Goal: Task Accomplishment & Management: Manage account settings

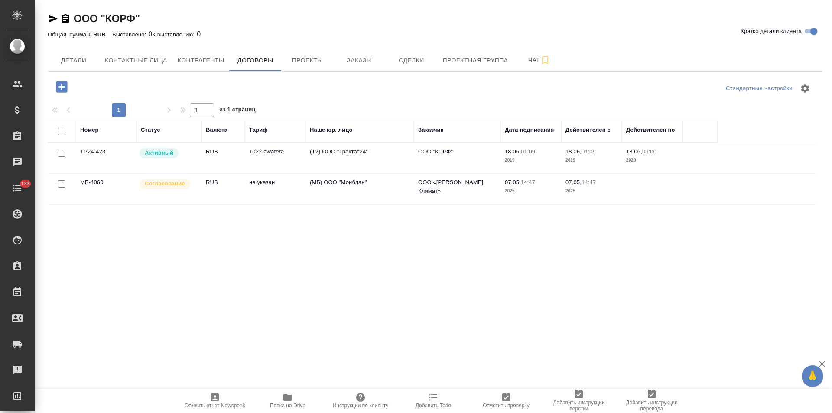
click at [371, 150] on td "(Т2) ООО "Трактат24"" at bounding box center [360, 158] width 108 height 30
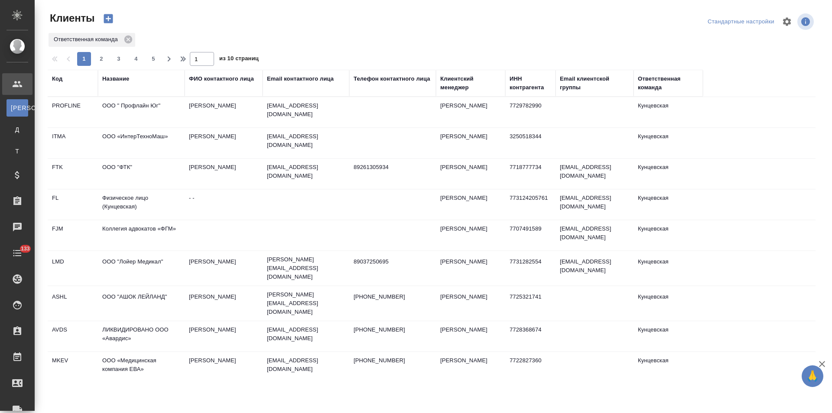
select select "RU"
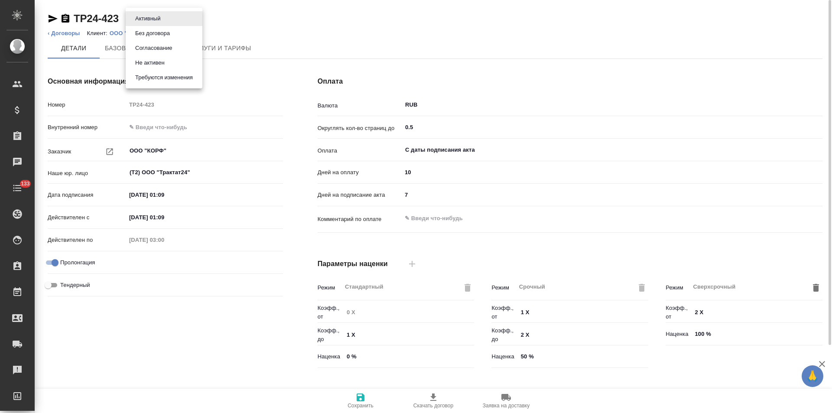
click at [161, 19] on body "🙏 .cls-1 fill:#fff; AWATERA Левченко Юлия Клиенты Спецификации Заказы Чаты 133 …" at bounding box center [416, 206] width 832 height 413
click at [161, 65] on button "Не активен" at bounding box center [150, 63] width 35 height 10
type input "1022 awatera"
click at [60, 34] on link "‹ Договоры" at bounding box center [64, 33] width 33 height 7
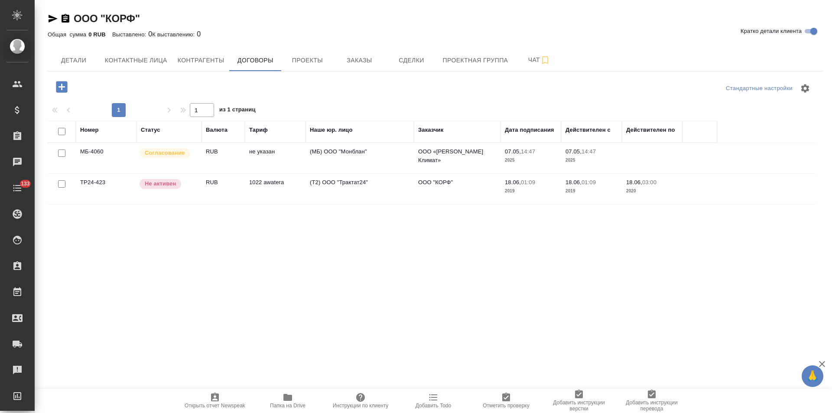
click at [349, 159] on td "(МБ) ООО "Монблан"" at bounding box center [360, 158] width 108 height 30
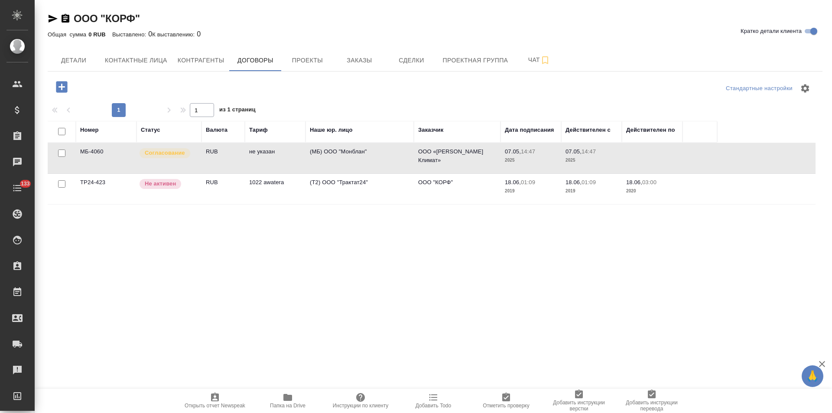
click at [349, 159] on td "(МБ) ООО "Монблан"" at bounding box center [360, 158] width 108 height 30
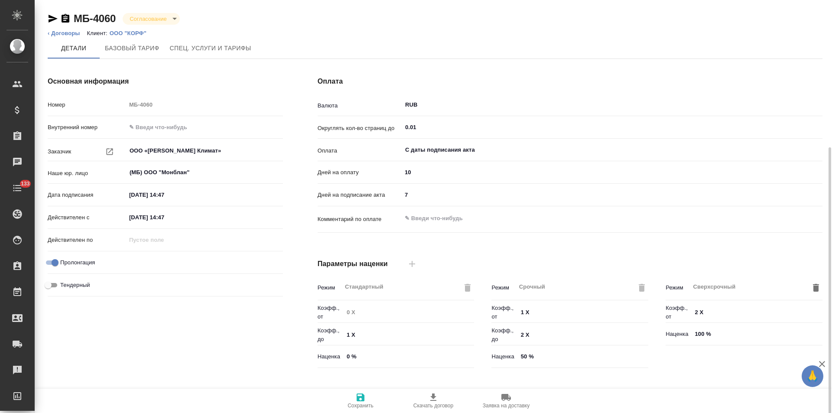
scroll to position [176, 0]
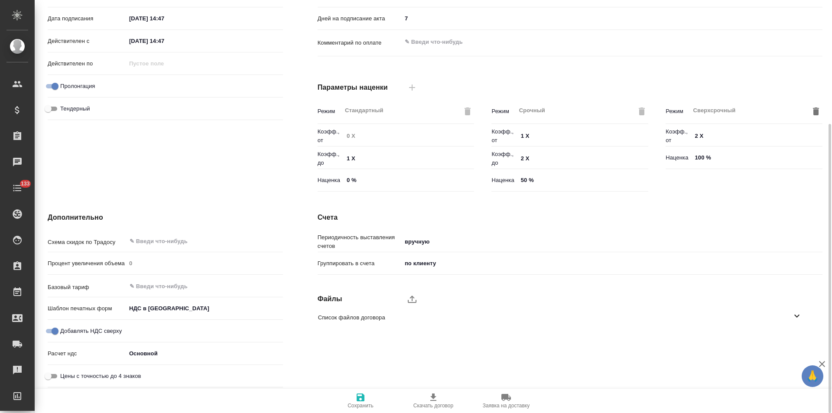
click at [414, 303] on icon "upload" at bounding box center [412, 299] width 9 height 7
click at [0, 0] on input "upload" at bounding box center [0, 0] width 0 height 0
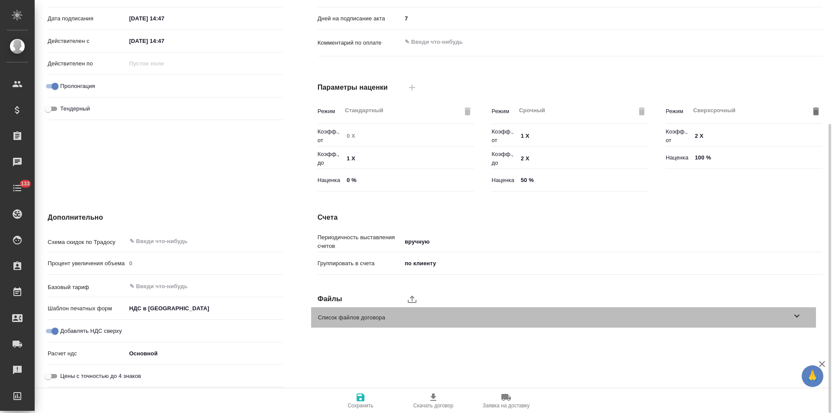
click at [795, 316] on icon at bounding box center [797, 316] width 10 height 10
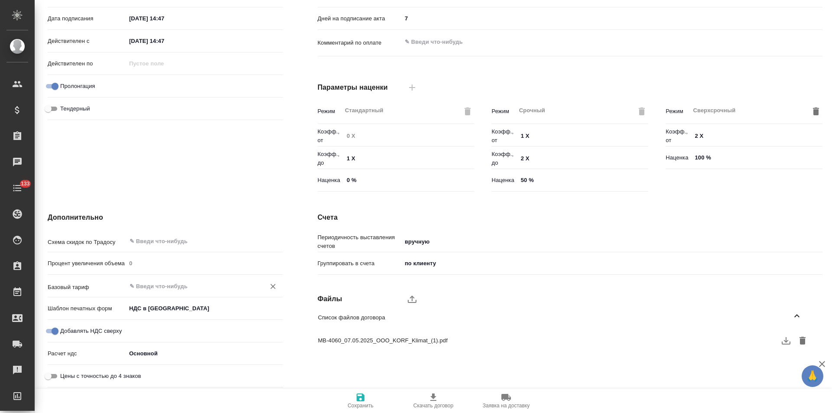
click at [179, 288] on input "text" at bounding box center [190, 286] width 123 height 10
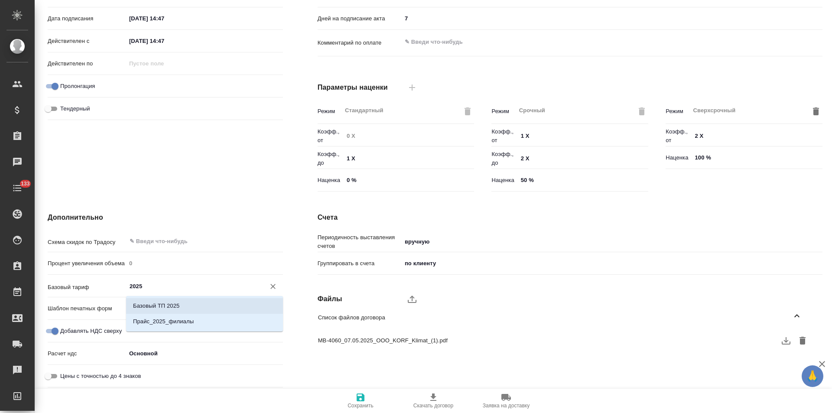
click at [181, 304] on li "Базовый ТП 2025" at bounding box center [204, 306] width 157 height 16
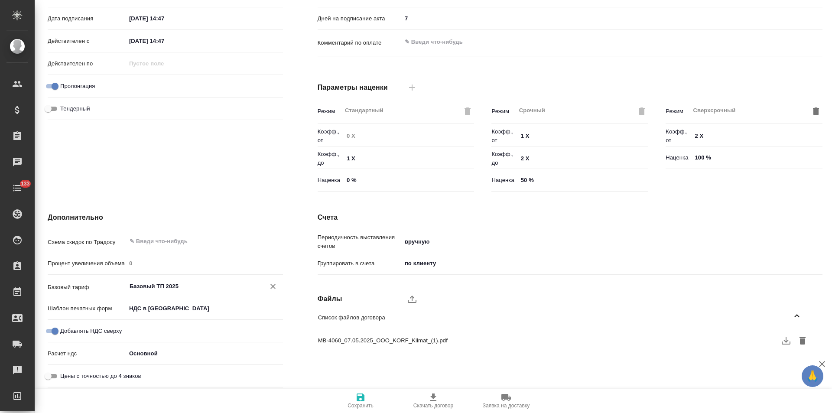
type input "Базовый ТП 2025"
click at [360, 405] on span "Сохранить" at bounding box center [361, 406] width 26 height 6
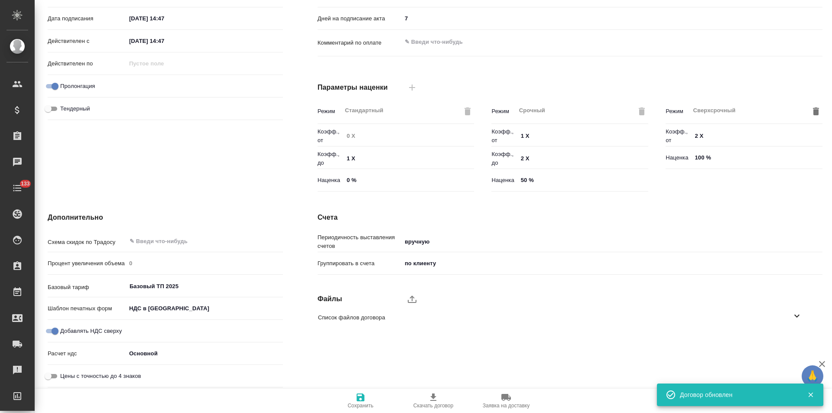
type input "Базовый ТП 2025"
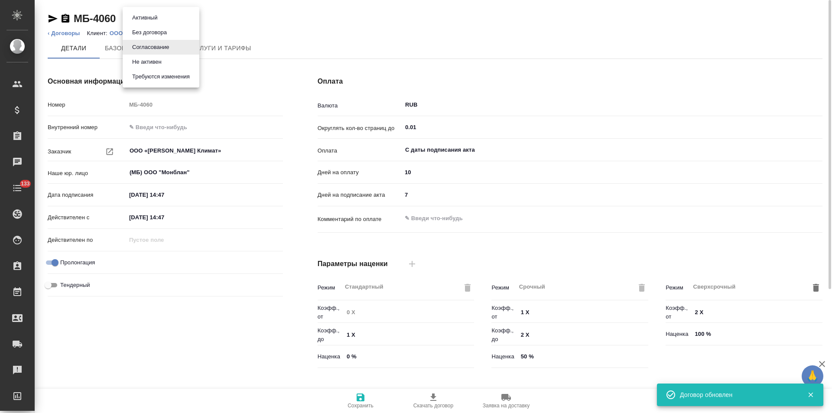
click at [163, 20] on body "🙏 .cls-1 fill:#fff; AWATERA Левченко Юлия Клиенты Спецификации Заказы 0 Чаты 13…" at bounding box center [416, 206] width 832 height 413
click at [162, 20] on li "Активный" at bounding box center [161, 17] width 77 height 15
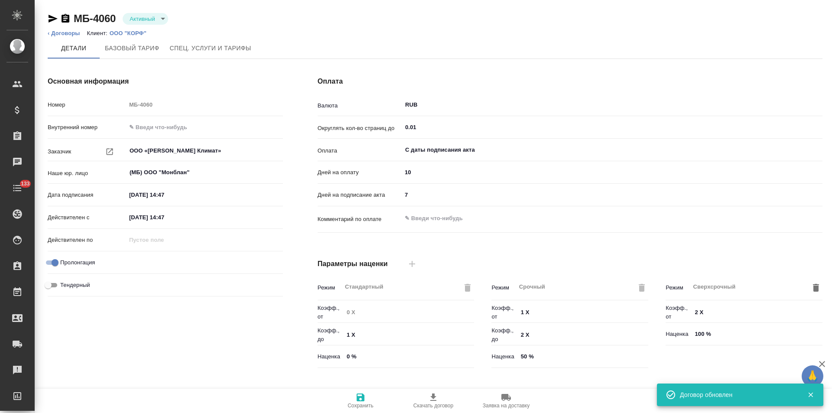
type input "Базовый ТП 2025"
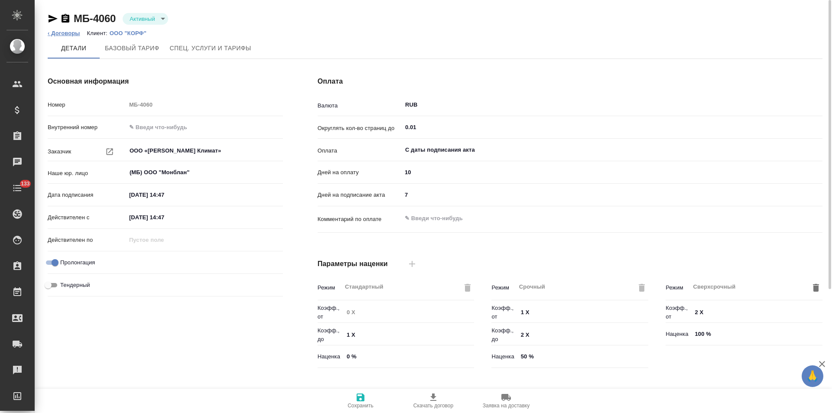
click at [70, 35] on link "‹ Договоры" at bounding box center [64, 33] width 33 height 7
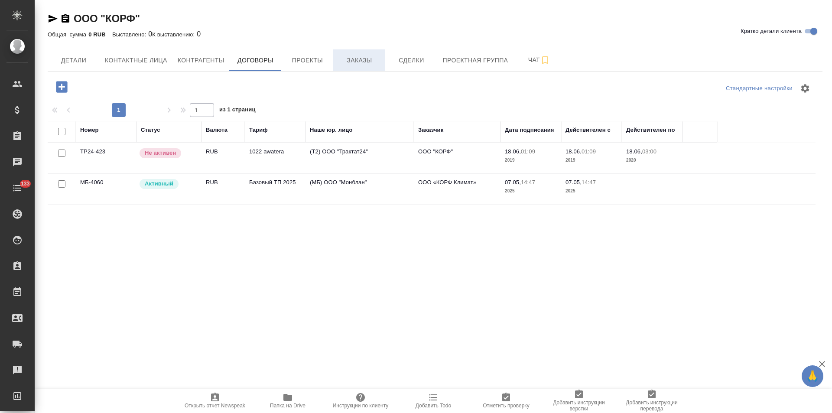
click at [360, 63] on span "Заказы" at bounding box center [360, 60] width 42 height 11
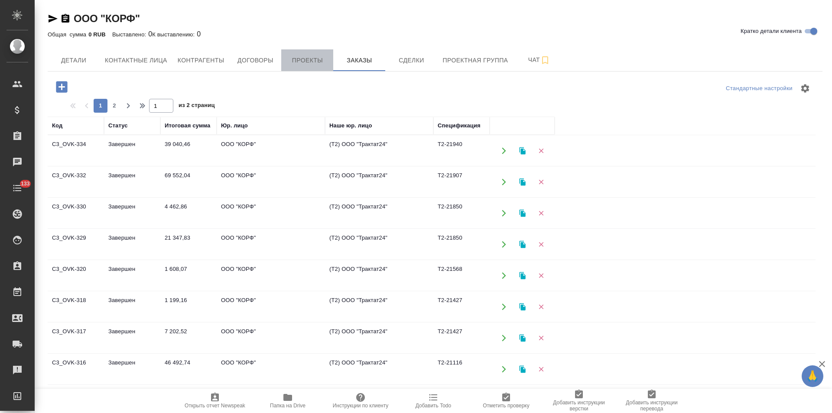
click at [303, 68] on button "Проекты" at bounding box center [307, 60] width 52 height 22
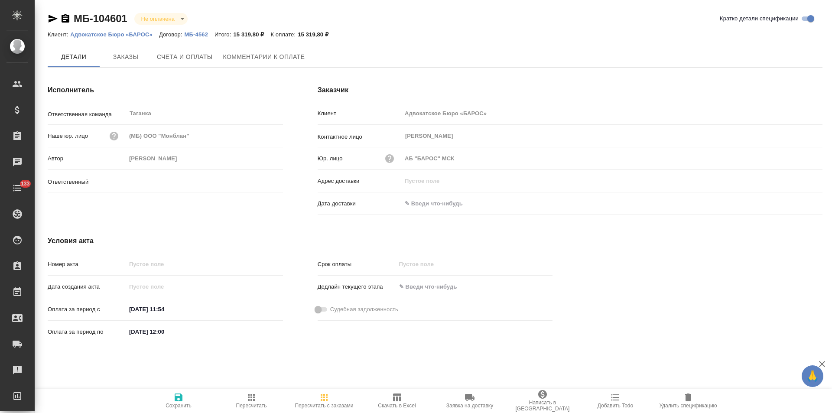
type input "Прохорова Анастасия"
click at [65, 18] on icon "button" at bounding box center [66, 18] width 8 height 9
click at [120, 57] on span "Заказы" at bounding box center [126, 57] width 42 height 11
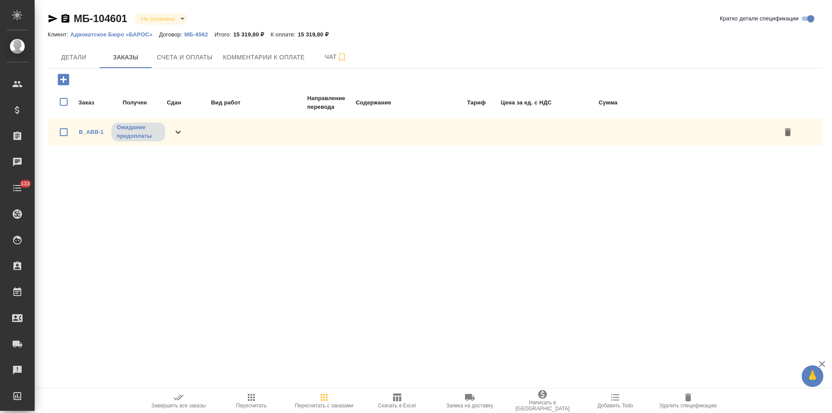
click at [186, 61] on span "Счета и оплаты" at bounding box center [185, 57] width 56 height 11
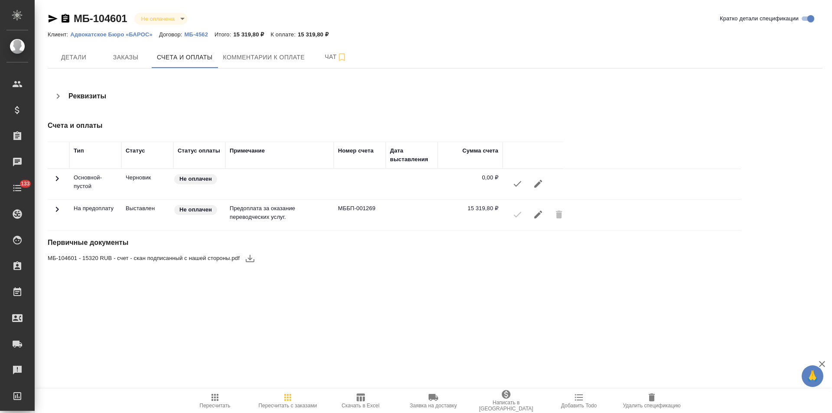
click at [81, 59] on span "Детали" at bounding box center [74, 57] width 42 height 11
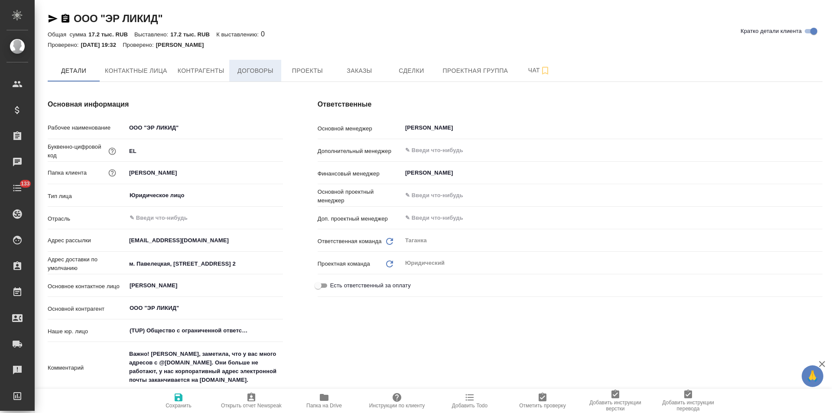
click at [273, 78] on button "Договоры" at bounding box center [255, 71] width 52 height 22
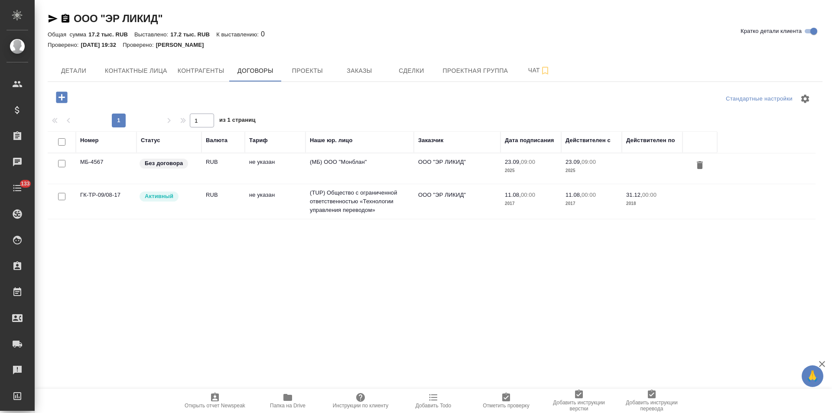
click at [253, 168] on td "не указан" at bounding box center [275, 168] width 61 height 30
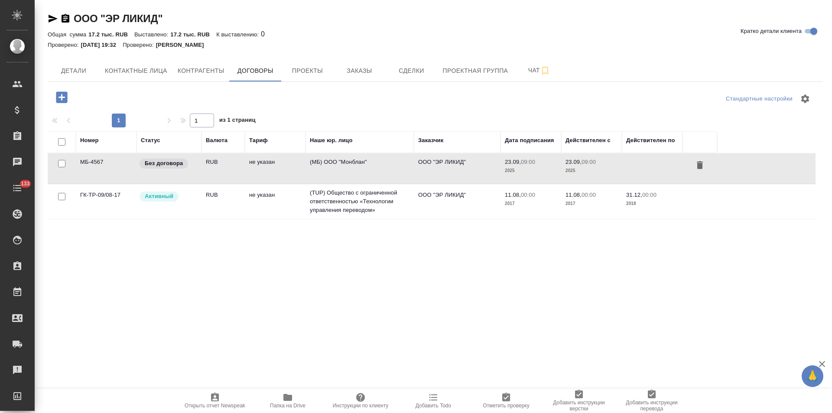
click at [253, 168] on td "не указан" at bounding box center [275, 168] width 61 height 30
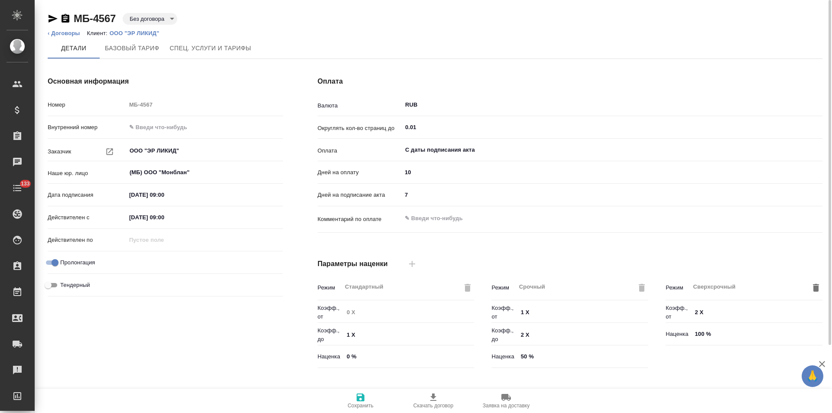
click at [170, 16] on body "🙏 .cls-1 fill:#fff; AWATERA [PERSON_NAME] Спецификации Заказы Чаты 133 Todo Про…" at bounding box center [416, 206] width 832 height 413
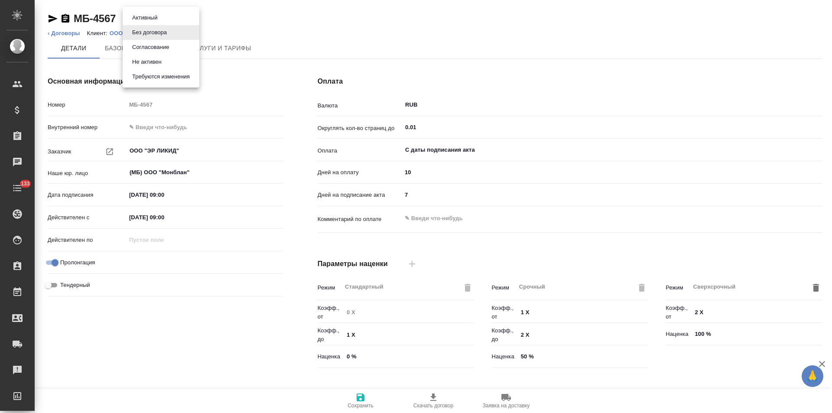
click at [169, 46] on button "Согласование" at bounding box center [151, 47] width 42 height 10
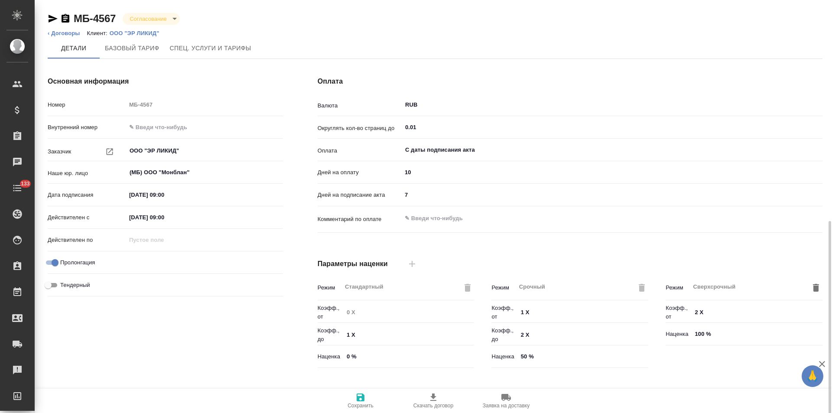
scroll to position [176, 0]
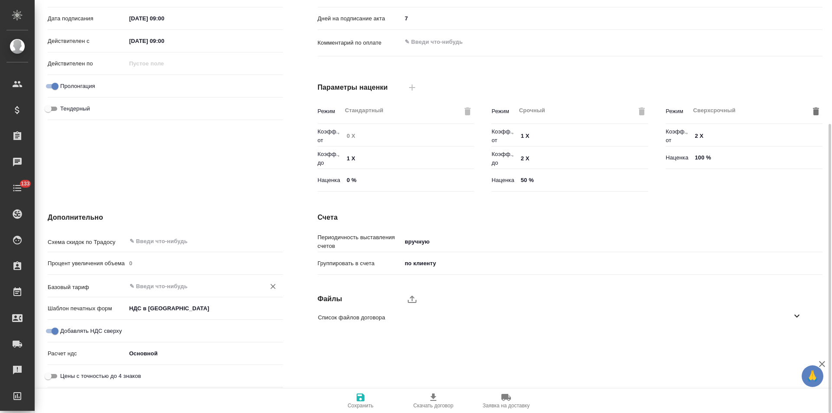
click at [169, 285] on input "text" at bounding box center [190, 286] width 123 height 10
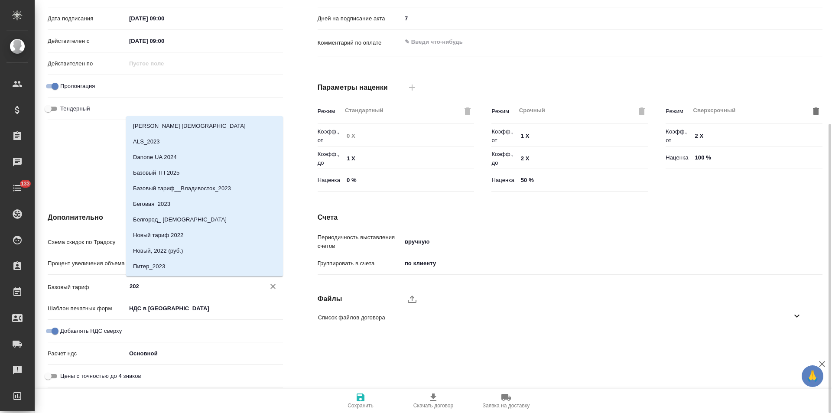
type input "2025"
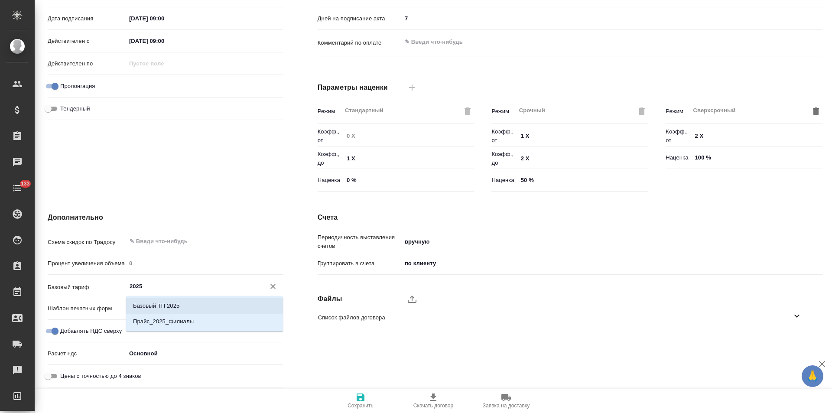
click at [172, 302] on p "Базовый ТП 2025" at bounding box center [156, 306] width 46 height 9
type textarea "x"
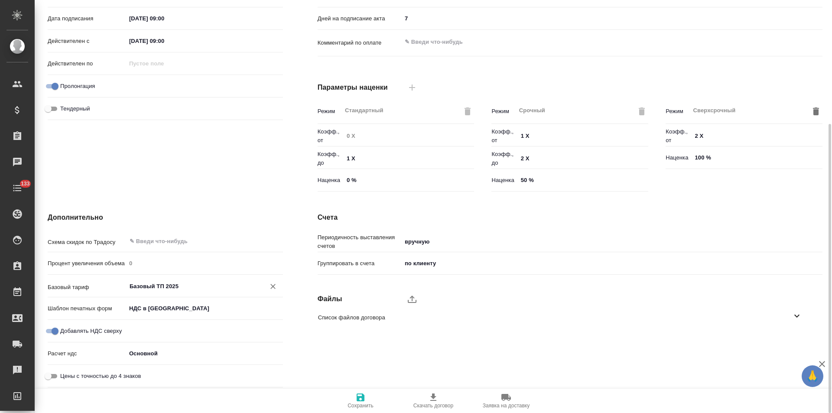
type input "Базовый ТП 2025"
click at [363, 399] on icon "button" at bounding box center [361, 398] width 8 height 8
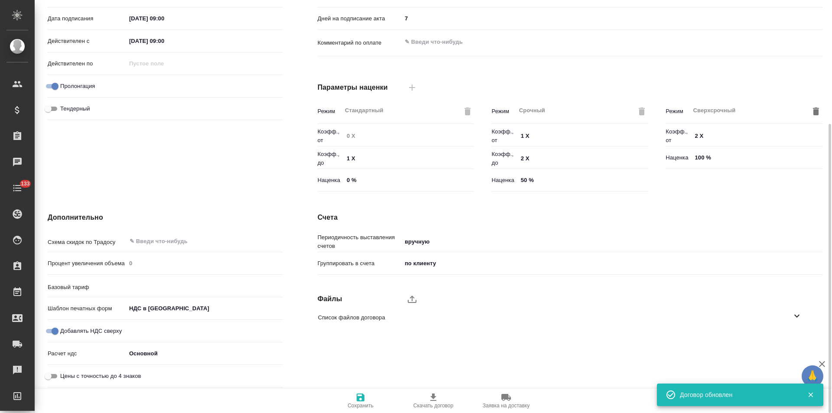
type input "Базовый ТП 2025"
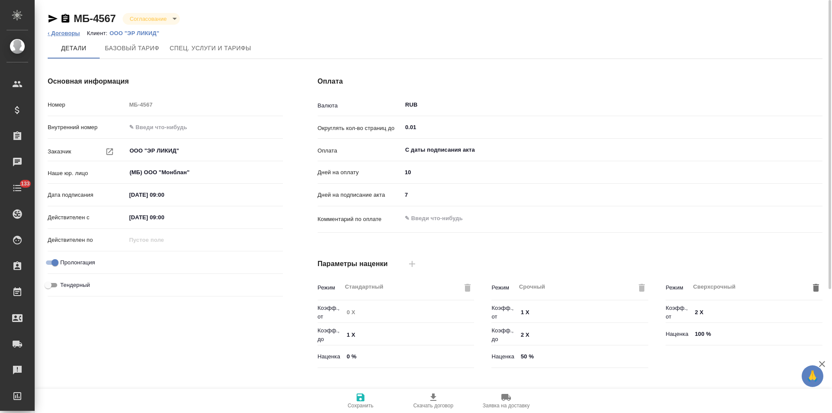
click at [74, 33] on link "‹ Договоры" at bounding box center [64, 33] width 33 height 7
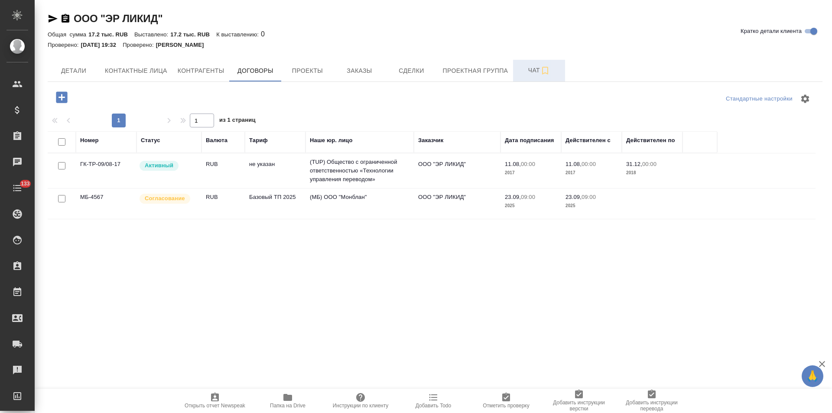
click at [523, 71] on span "Чат" at bounding box center [539, 70] width 42 height 11
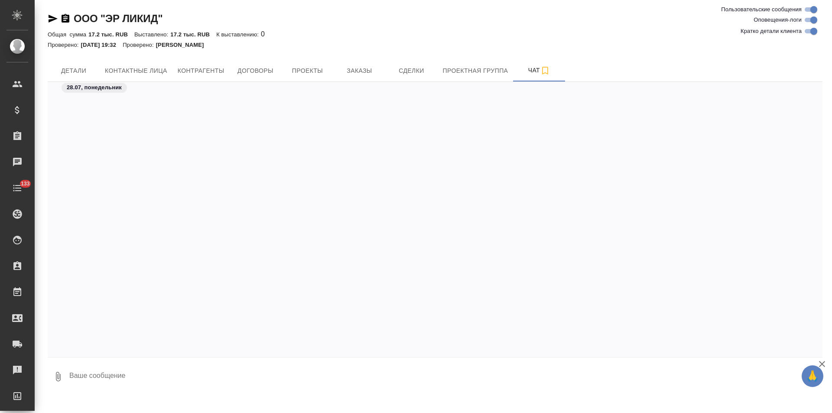
scroll to position [429, 0]
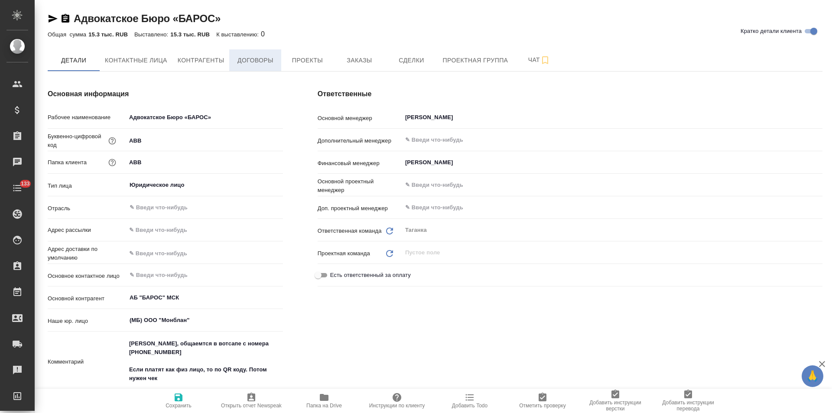
click at [249, 58] on span "Договоры" at bounding box center [256, 60] width 42 height 11
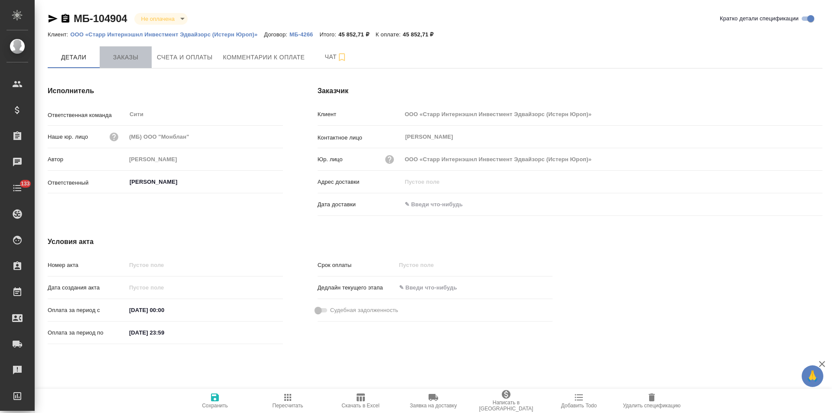
click at [136, 54] on span "Заказы" at bounding box center [126, 57] width 42 height 11
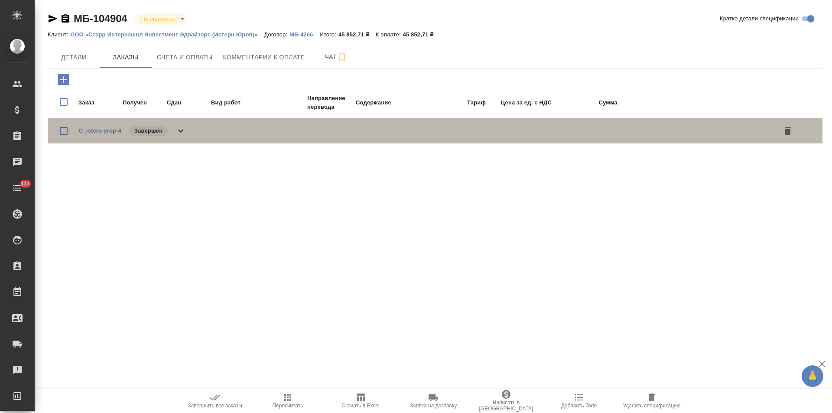
click at [184, 138] on div "C_istern-yrop-4 Завершен" at bounding box center [435, 130] width 775 height 25
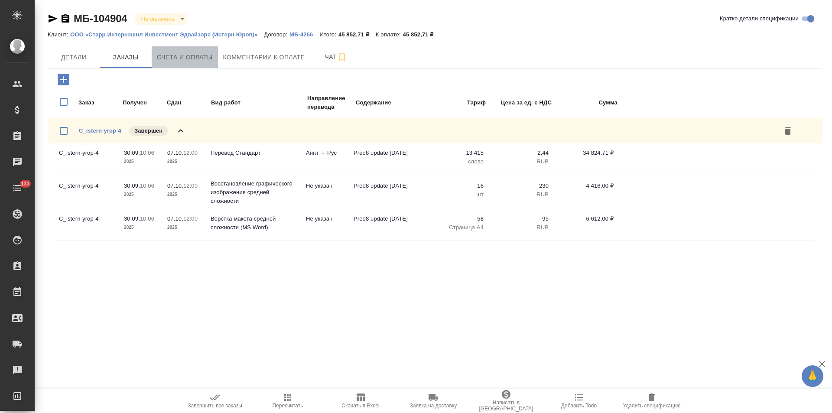
click at [202, 65] on button "Счета и оплаты" at bounding box center [185, 57] width 66 height 22
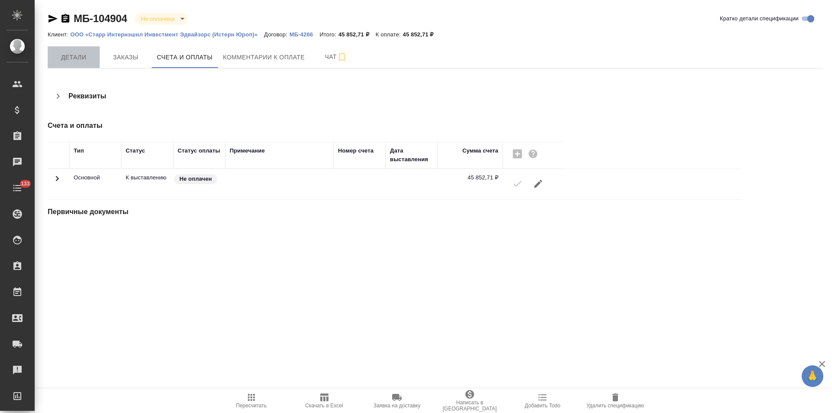
click at [82, 60] on span "Детали" at bounding box center [74, 57] width 42 height 11
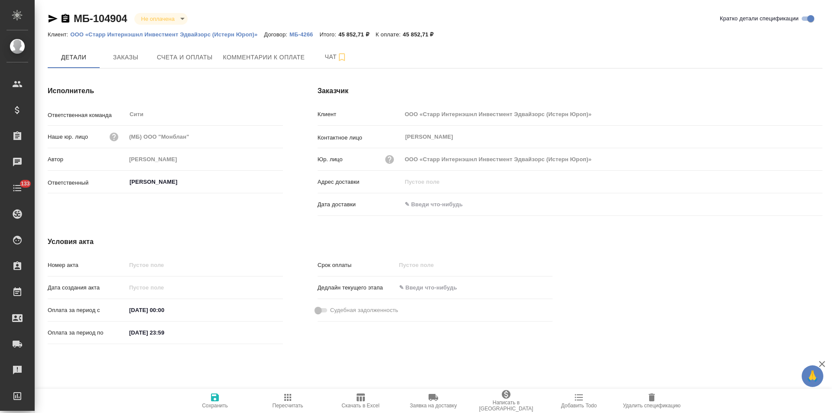
click at [295, 34] on p "МБ-4266" at bounding box center [305, 34] width 30 height 7
click at [67, 20] on icon "button" at bounding box center [66, 18] width 8 height 9
click at [202, 52] on span "Счета и оплаты" at bounding box center [185, 57] width 56 height 11
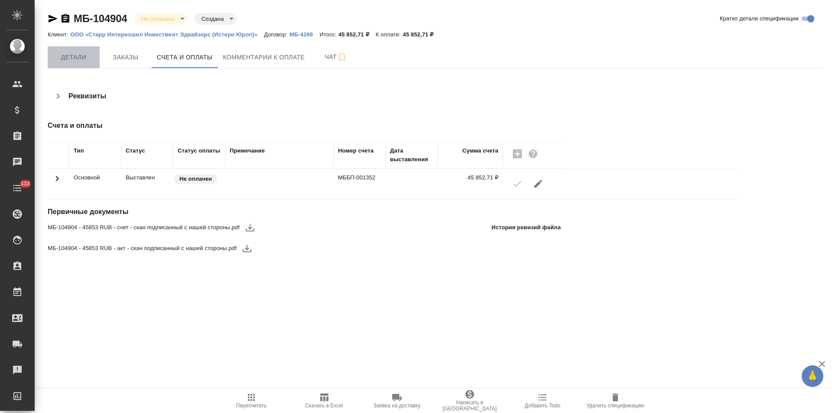
click at [82, 53] on span "Детали" at bounding box center [74, 57] width 42 height 11
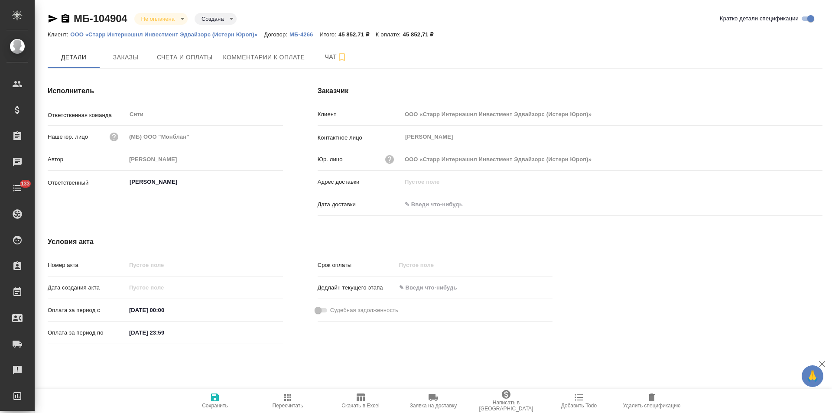
click at [453, 205] on input "text" at bounding box center [440, 204] width 76 height 13
click at [797, 204] on icon "button" at bounding box center [797, 204] width 10 height 10
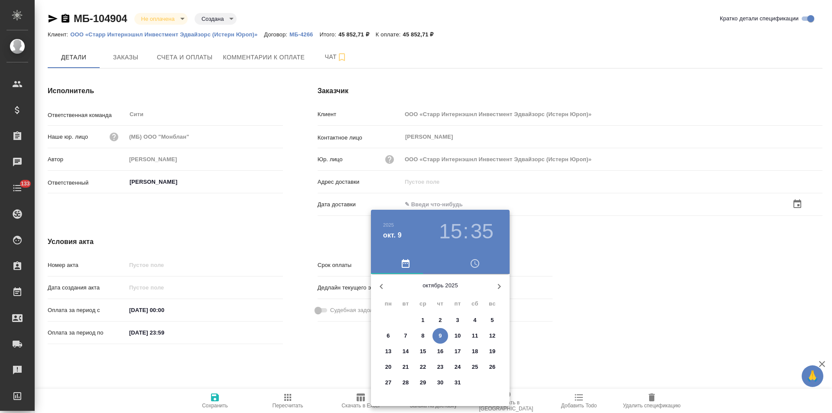
click at [437, 333] on span "9" at bounding box center [441, 336] width 16 height 9
type input "09.10.2025 15:35"
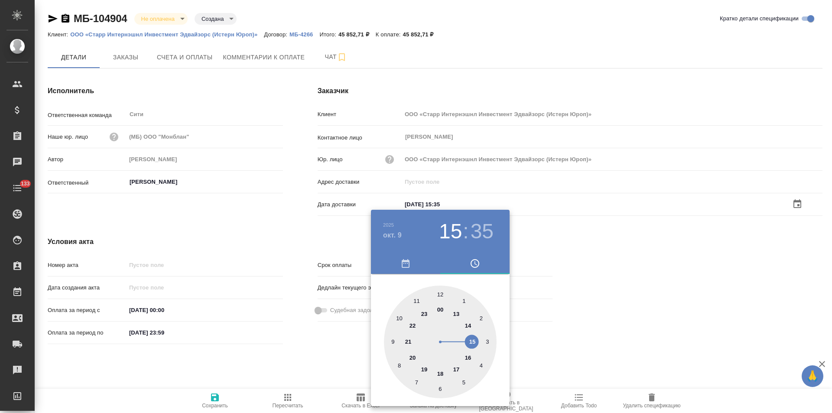
click at [292, 250] on div at bounding box center [416, 206] width 832 height 413
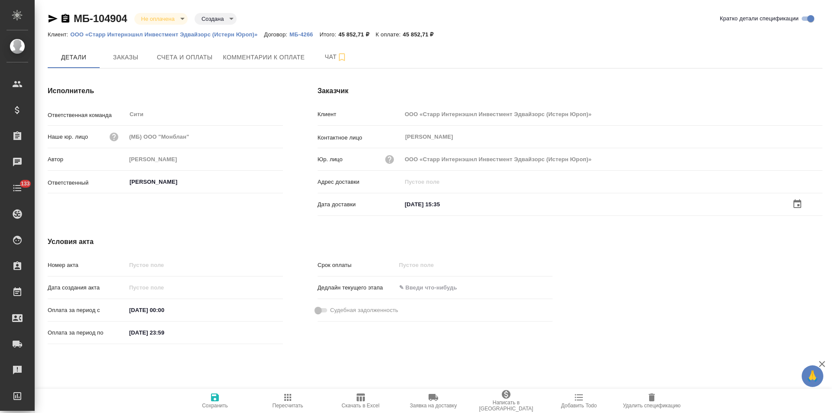
click at [217, 402] on icon "button" at bounding box center [215, 397] width 10 height 10
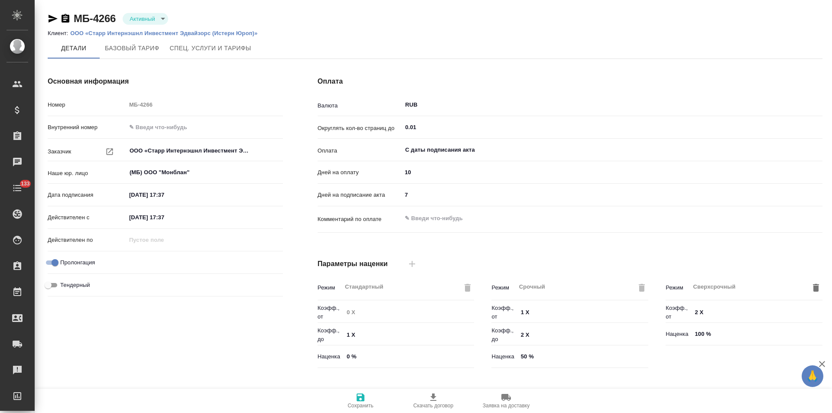
type input "Базовый ТП 2025"
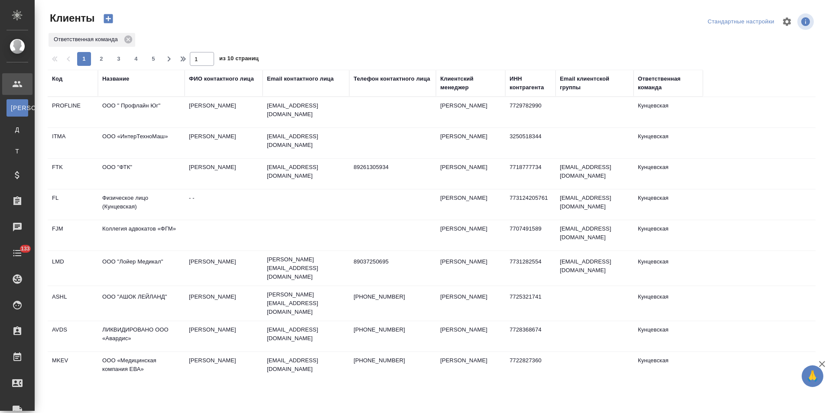
select select "RU"
click at [127, 40] on icon at bounding box center [129, 40] width 10 height 10
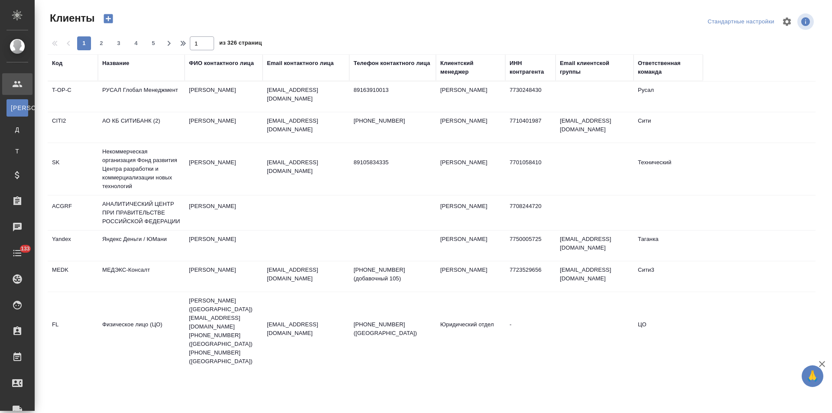
click at [124, 63] on div "Название" at bounding box center [115, 63] width 27 height 9
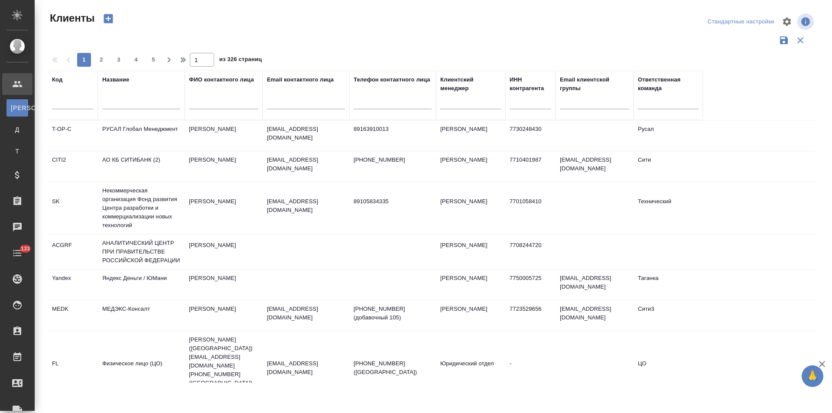
click at [127, 105] on input "text" at bounding box center [141, 103] width 78 height 11
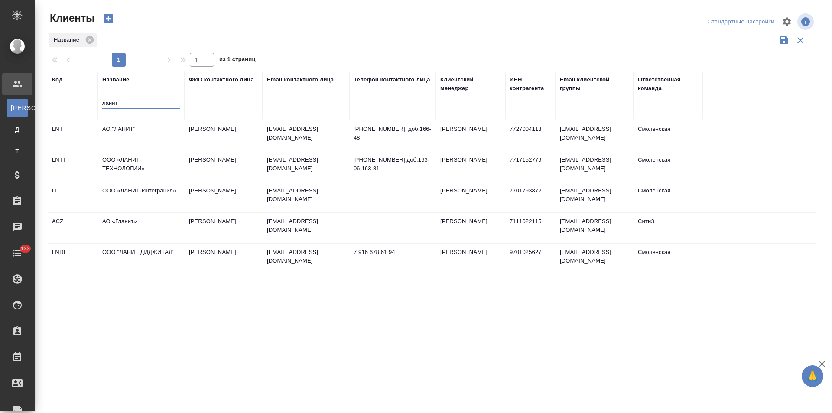
click at [136, 136] on td "АО "ЛАНИТ"" at bounding box center [141, 136] width 87 height 30
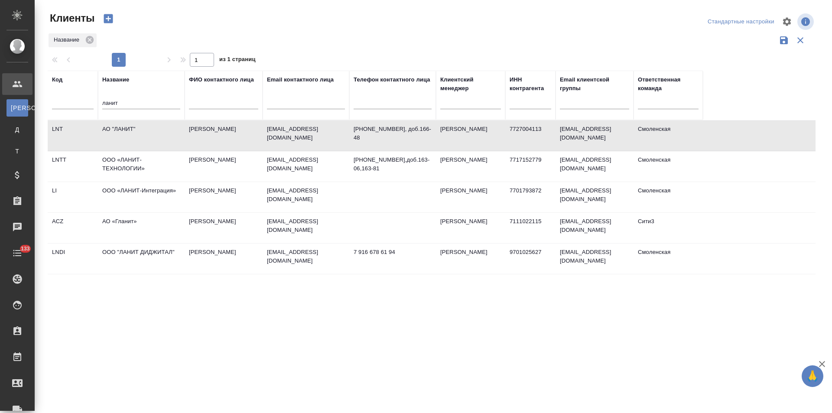
click at [136, 136] on td "АО "ЛАНИТ"" at bounding box center [141, 136] width 87 height 30
drag, startPoint x: 88, startPoint y: 104, endPoint x: 67, endPoint y: 104, distance: 21.7
click at [67, 104] on tr "Код Название ланит ФИО контактного лица Email контактного лица Телефон контактн…" at bounding box center [375, 95] width 655 height 49
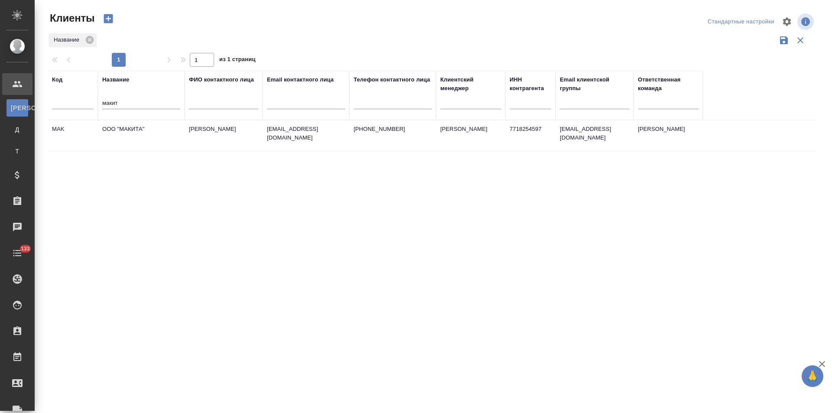
click at [137, 144] on td "ООО "МАКИТА"" at bounding box center [141, 136] width 87 height 30
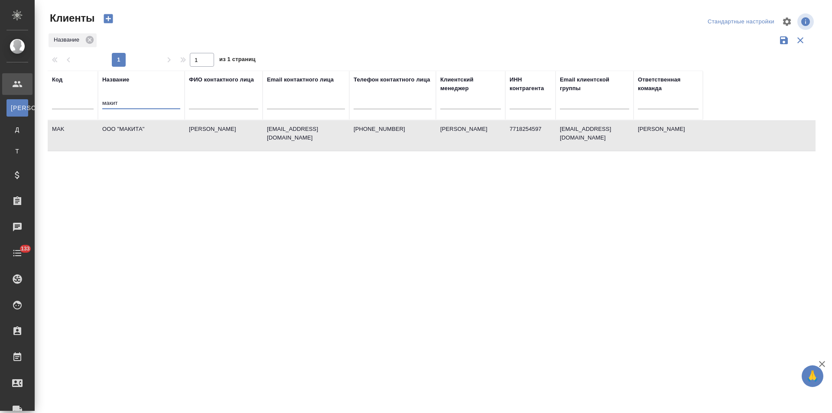
drag, startPoint x: 130, startPoint y: 103, endPoint x: 72, endPoint y: 103, distance: 58.5
click at [72, 103] on tr "Код Название макит ФИО контактного лица Email контактного лица Телефон контактн…" at bounding box center [375, 95] width 655 height 49
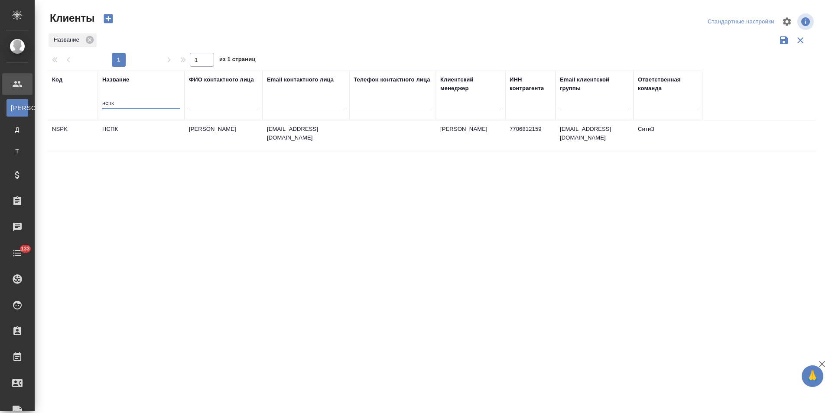
click at [162, 141] on td "НСПК" at bounding box center [141, 136] width 87 height 30
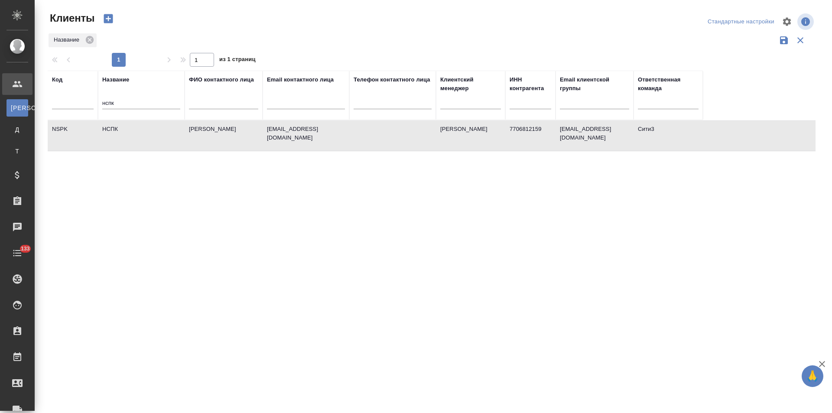
click at [163, 141] on td "НСПК" at bounding box center [141, 136] width 87 height 30
drag, startPoint x: 113, startPoint y: 103, endPoint x: 97, endPoint y: 101, distance: 15.7
click at [97, 101] on tr "Код Название нспк ФИО контактного лица Email контактного лица Телефон контактно…" at bounding box center [375, 95] width 655 height 49
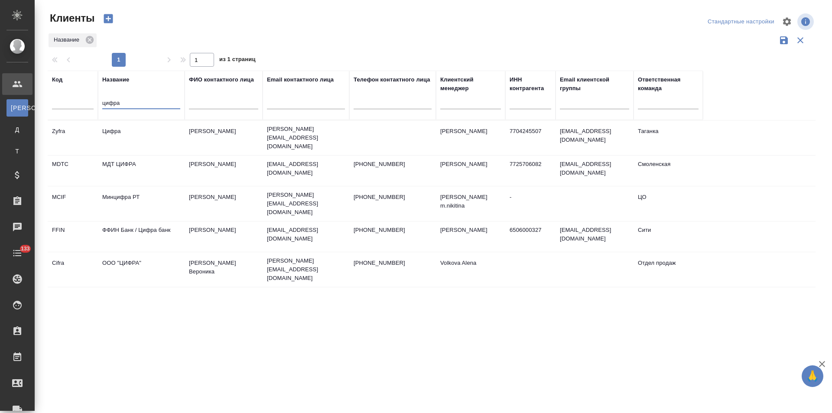
click at [156, 137] on td "Цифра" at bounding box center [141, 138] width 87 height 30
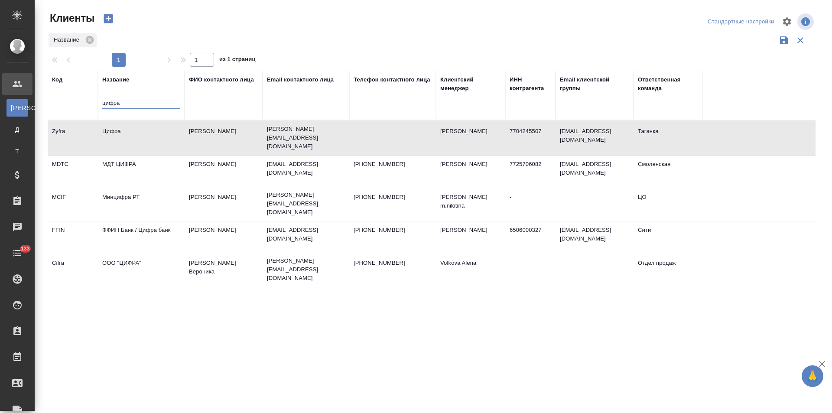
drag, startPoint x: 149, startPoint y: 108, endPoint x: 78, endPoint y: 106, distance: 70.3
click at [79, 106] on tr "Код Название цифра ФИО контактного лица Email контактного лица Телефон контактн…" at bounding box center [375, 95] width 655 height 49
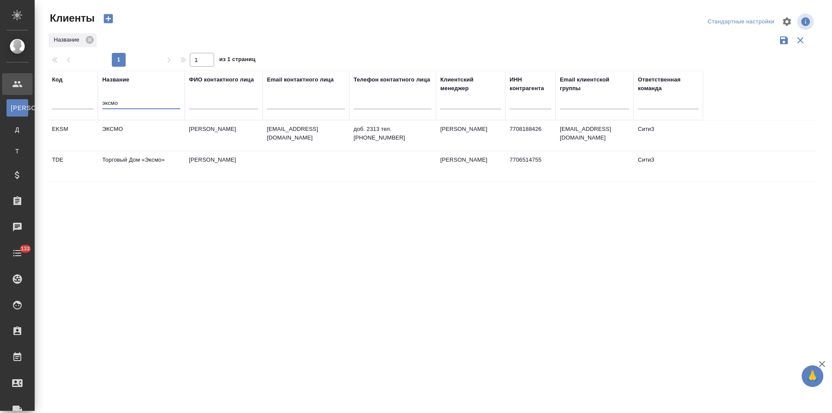
click at [166, 133] on td "ЭКСМО" at bounding box center [141, 136] width 87 height 30
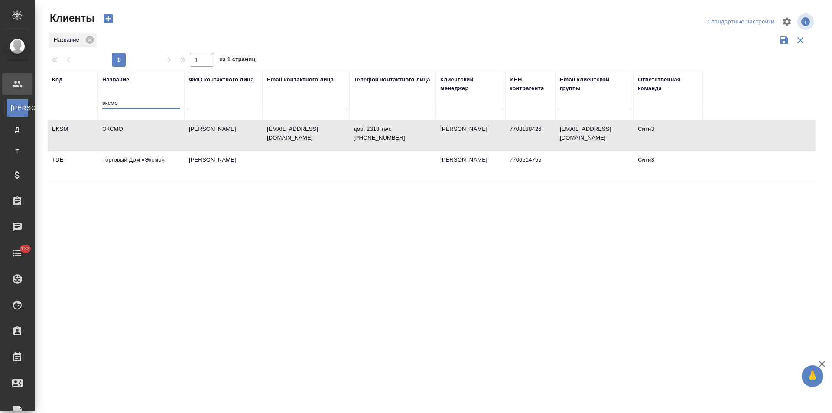
drag, startPoint x: 117, startPoint y: 103, endPoint x: 80, endPoint y: 100, distance: 37.0
click at [81, 101] on tr "Код Название эксмо ФИО контактного лица Email контактного лица Телефон контактн…" at bounding box center [375, 95] width 655 height 49
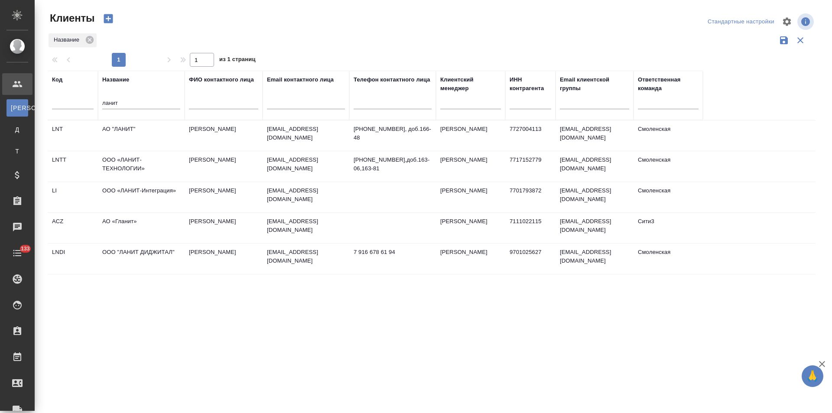
click at [148, 134] on td "АО "ЛАНИТ"" at bounding box center [141, 136] width 87 height 30
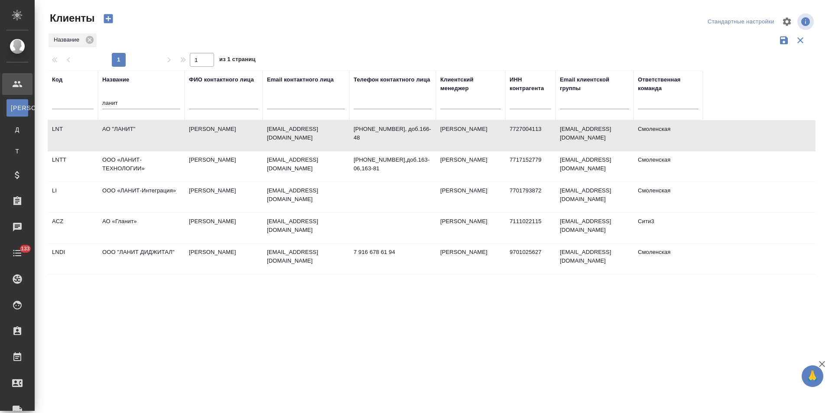
click at [283, 135] on td "Zalazaeva@lanit.ru" at bounding box center [306, 136] width 87 height 30
drag, startPoint x: 131, startPoint y: 104, endPoint x: 85, endPoint y: 106, distance: 46.4
click at [85, 106] on tr "Код Название ланит ФИО контактного лица Email контактного лица Телефон контактн…" at bounding box center [375, 95] width 655 height 49
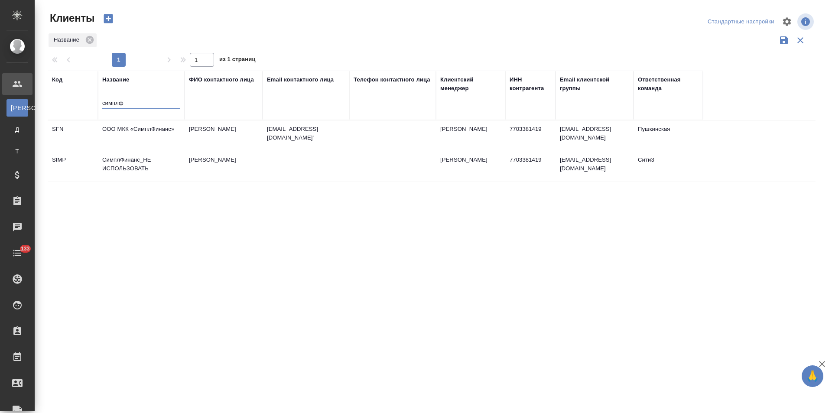
type input "симплф"
click at [155, 138] on td "ООО МКК «СимплФинанс»" at bounding box center [141, 136] width 87 height 30
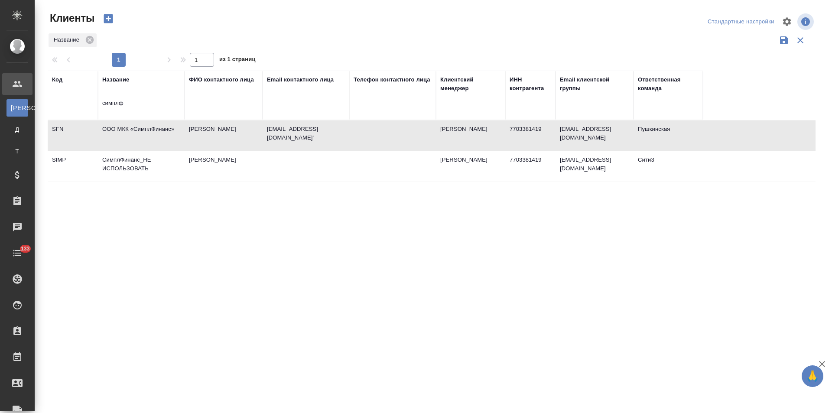
click at [334, 134] on td "'aarutyunyan@ifintech.ru'" at bounding box center [306, 136] width 87 height 30
click at [263, 135] on td "'aarutyunyan@ifintech.ru'" at bounding box center [306, 136] width 87 height 30
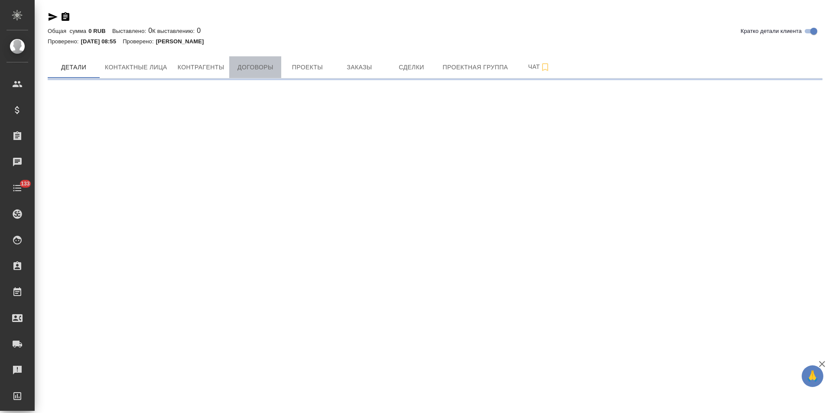
click at [271, 72] on span "Договоры" at bounding box center [256, 67] width 42 height 11
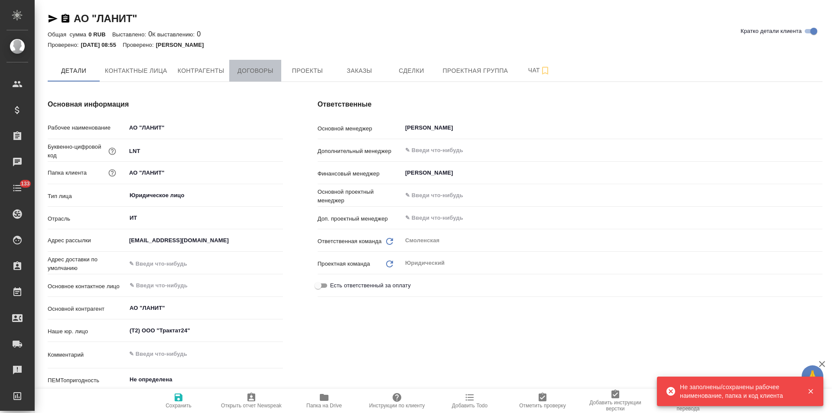
click at [253, 70] on span "Договоры" at bounding box center [256, 70] width 42 height 11
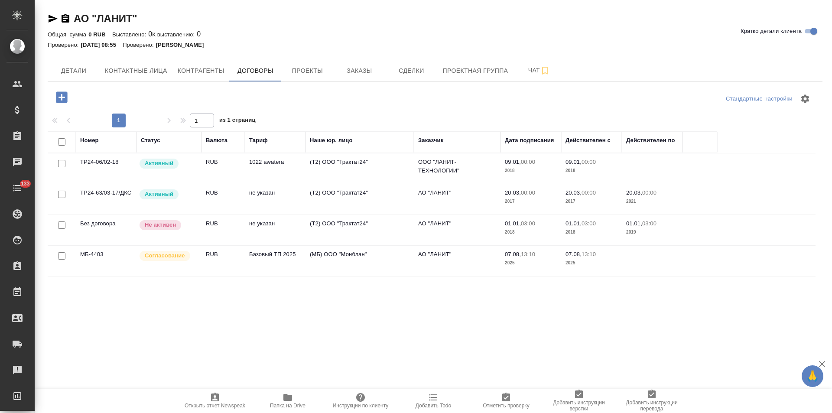
click at [370, 258] on td "(МБ) ООО "Монблан"" at bounding box center [360, 261] width 108 height 30
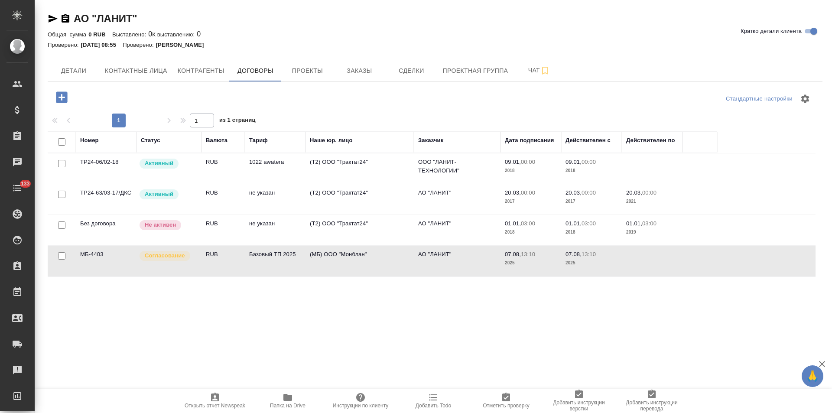
click at [370, 258] on td "(МБ) ООО "Монблан"" at bounding box center [360, 261] width 108 height 30
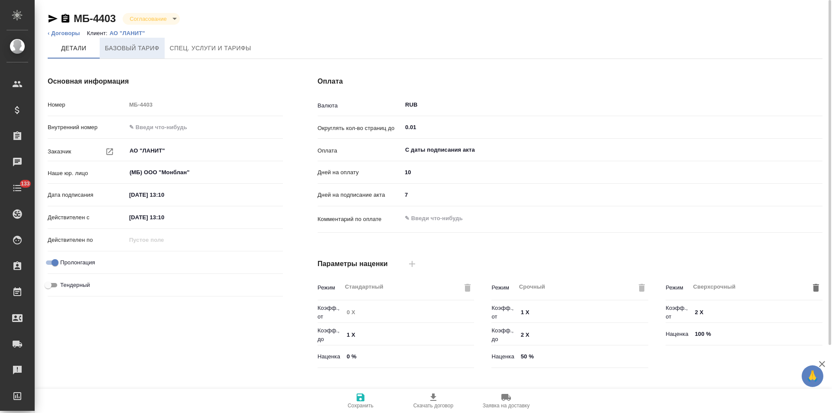
type input "Базовый ТП 2025"
click at [67, 18] on icon "button" at bounding box center [66, 18] width 8 height 9
click at [53, 19] on icon "button" at bounding box center [53, 19] width 9 height 8
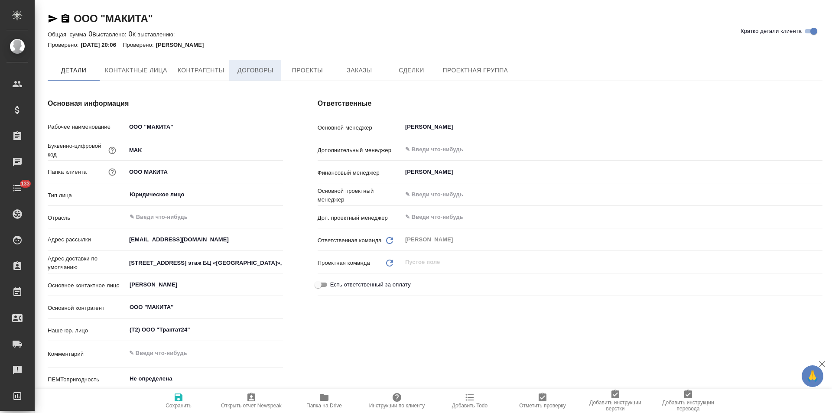
type textarea "x"
click at [270, 70] on span "Договоры" at bounding box center [256, 70] width 42 height 11
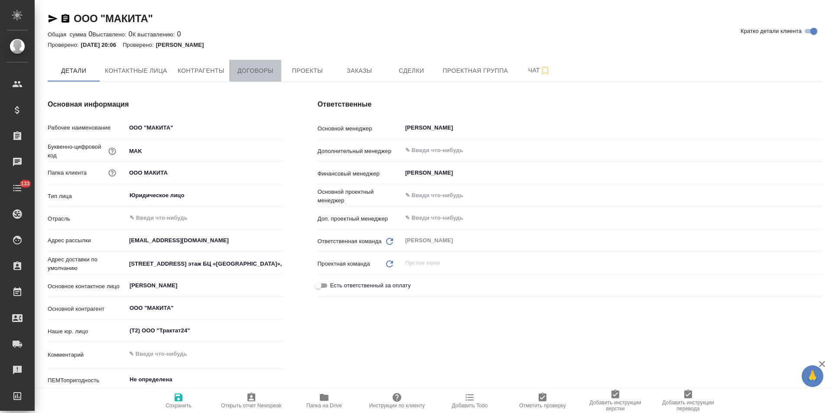
type textarea "x"
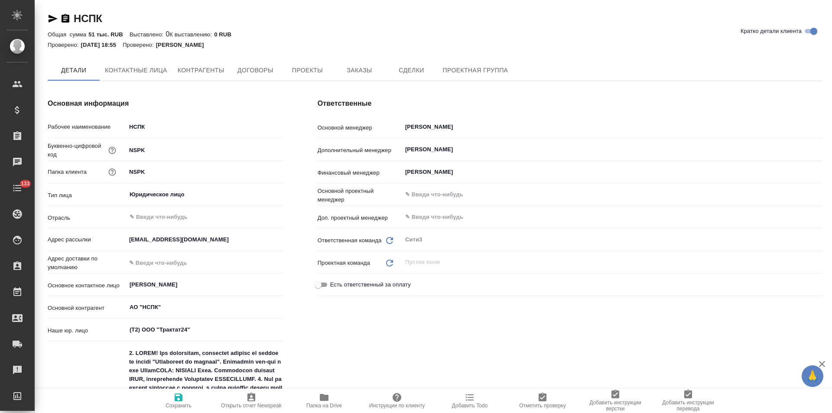
type textarea "x"
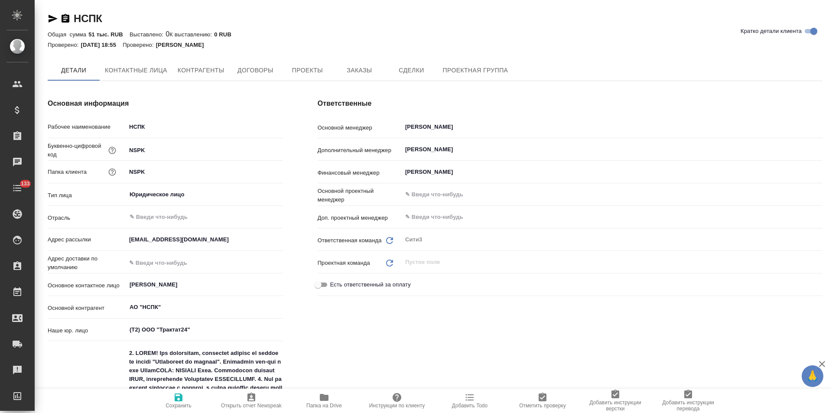
type textarea "x"
click at [255, 70] on span "Договоры" at bounding box center [256, 70] width 42 height 11
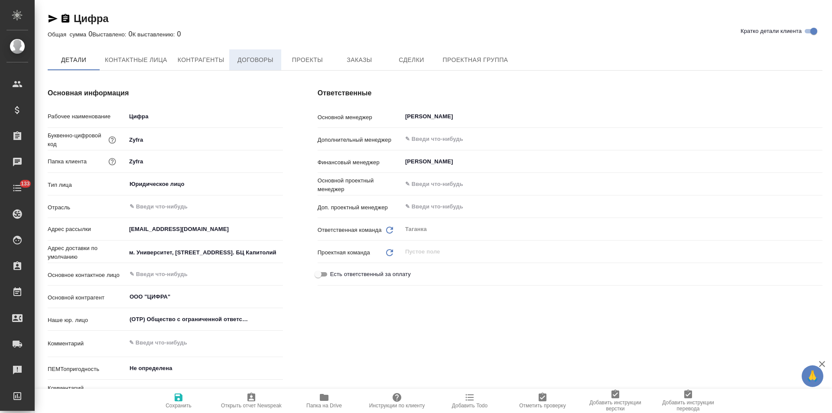
click at [261, 62] on span "Договоры" at bounding box center [256, 60] width 42 height 11
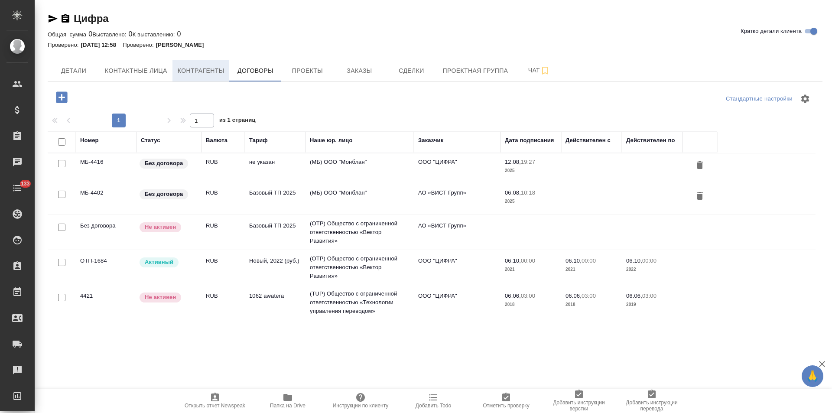
click at [200, 72] on span "Контрагенты" at bounding box center [201, 70] width 47 height 11
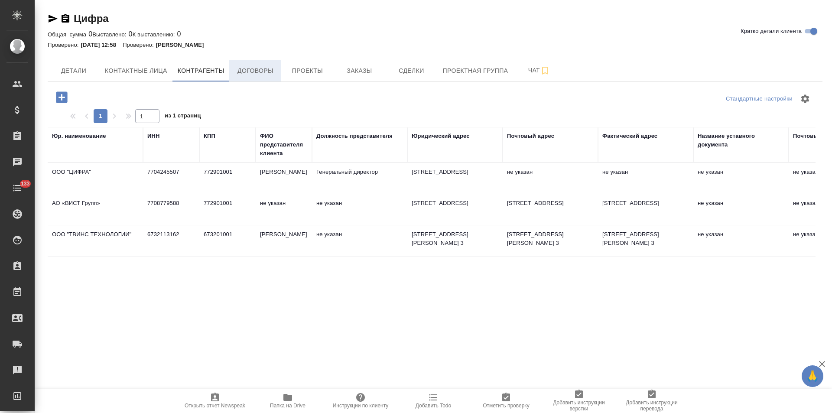
click at [257, 71] on span "Договоры" at bounding box center [256, 70] width 42 height 11
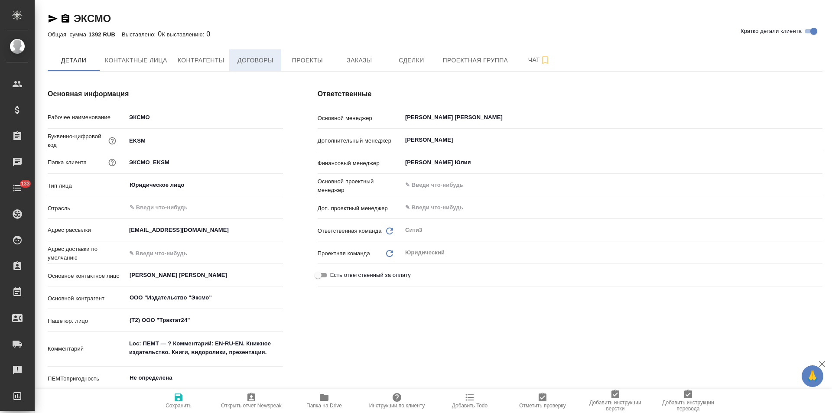
click at [253, 59] on span "Договоры" at bounding box center [256, 60] width 42 height 11
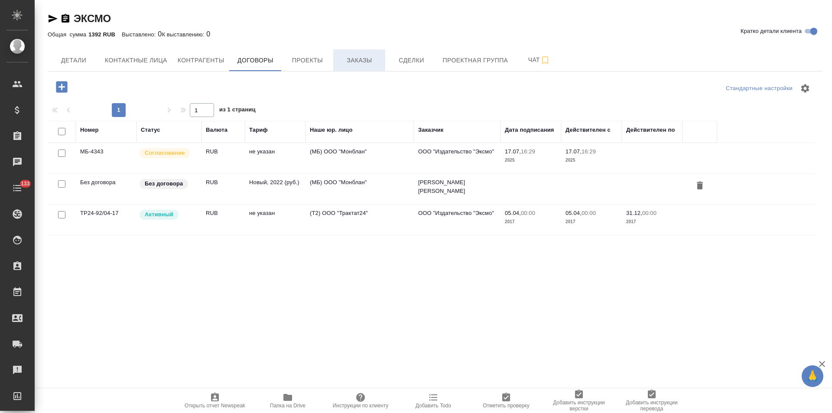
click at [356, 60] on span "Заказы" at bounding box center [360, 60] width 42 height 11
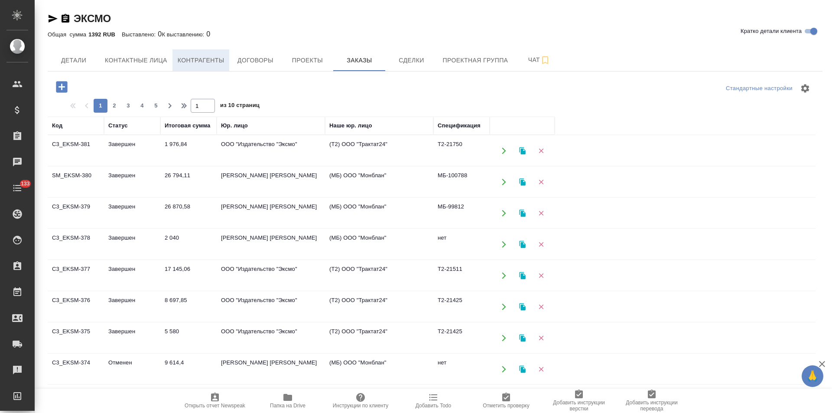
click at [212, 61] on span "Контрагенты" at bounding box center [201, 60] width 47 height 11
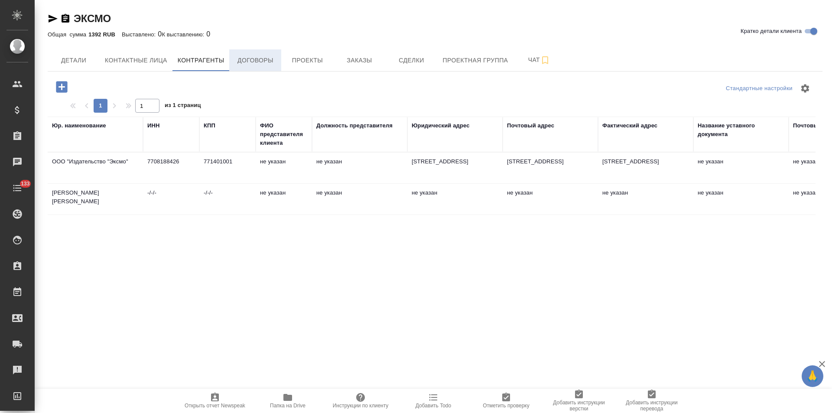
click at [269, 61] on span "Договоры" at bounding box center [256, 60] width 42 height 11
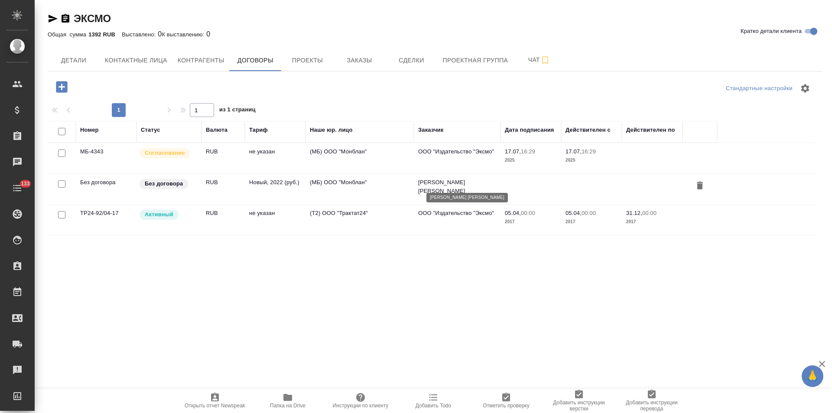
click at [418, 186] on p "Новиков Олег Евгеньевич" at bounding box center [457, 186] width 78 height 17
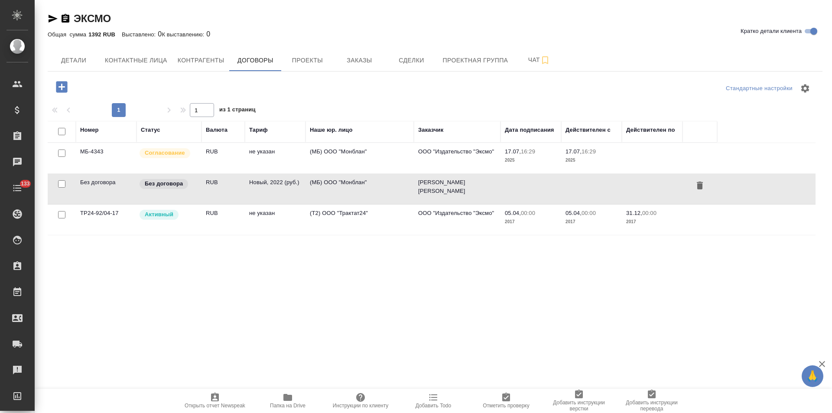
click at [348, 219] on td "(Т2) ООО "Трактат24"" at bounding box center [360, 220] width 108 height 30
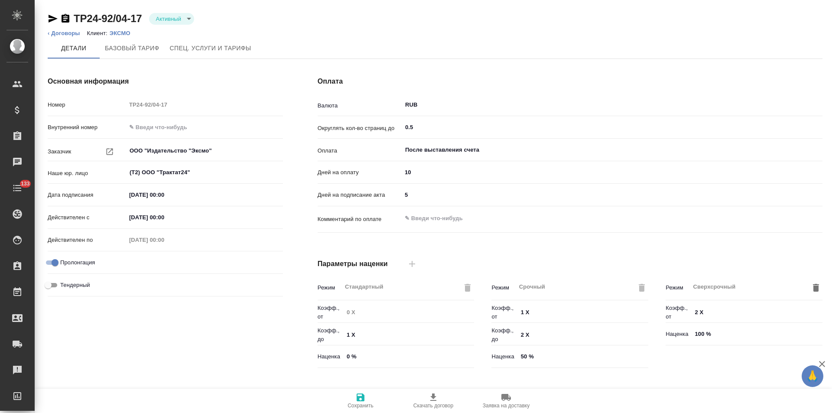
click at [166, 23] on body "🙏 .cls-1 fill:#fff; AWATERA [PERSON_NAME] Спецификации Заказы Чаты 133 Todo Про…" at bounding box center [416, 206] width 832 height 413
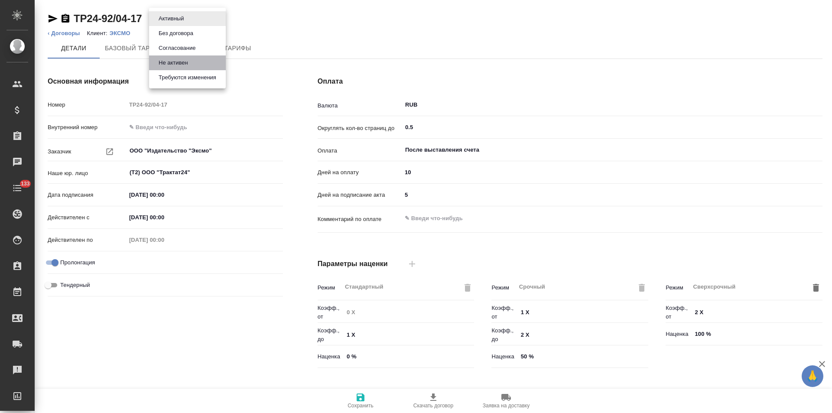
click at [173, 62] on button "Не активен" at bounding box center [173, 63] width 35 height 10
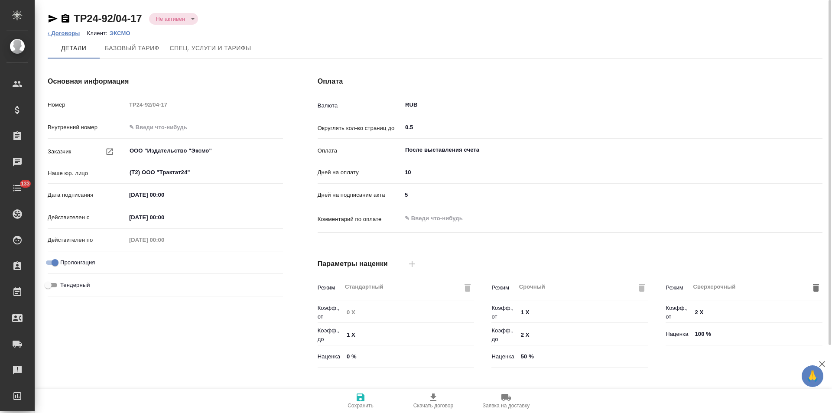
click at [71, 33] on link "‹ Договоры" at bounding box center [64, 33] width 33 height 7
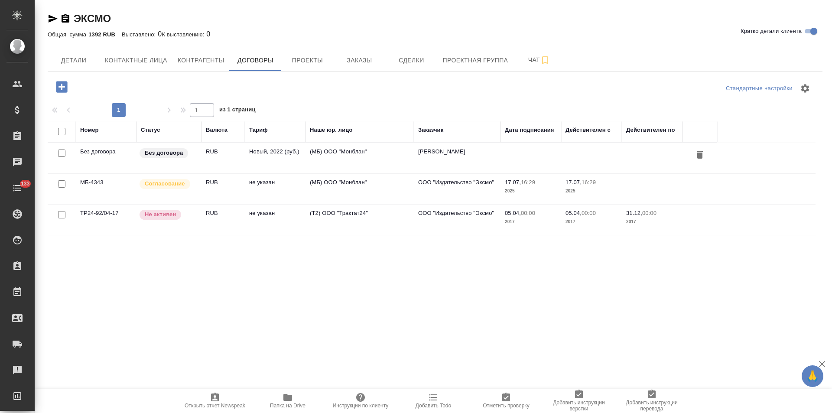
click at [349, 185] on td "(МБ) ООО "Монблан"" at bounding box center [360, 189] width 108 height 30
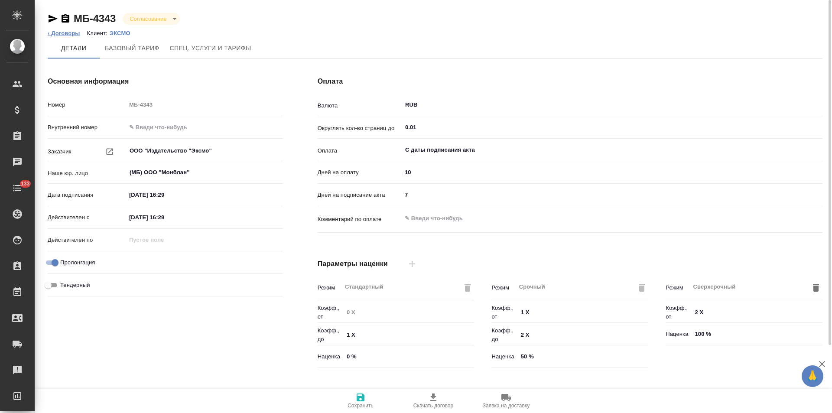
click at [73, 30] on link "‹ Договоры" at bounding box center [64, 33] width 33 height 7
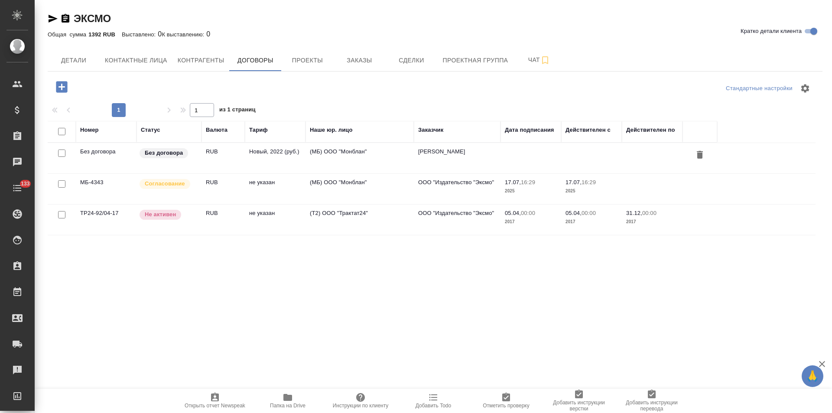
click at [382, 160] on td "(МБ) ООО "Монблан"" at bounding box center [360, 158] width 108 height 30
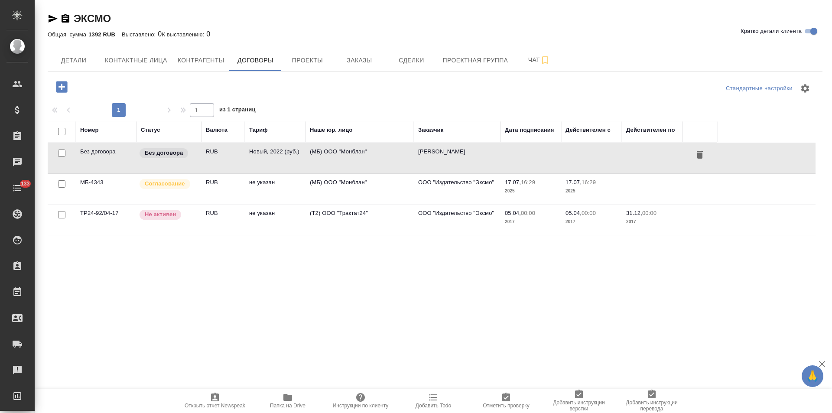
click at [382, 160] on td "(МБ) ООО "Монблан"" at bounding box center [360, 158] width 108 height 30
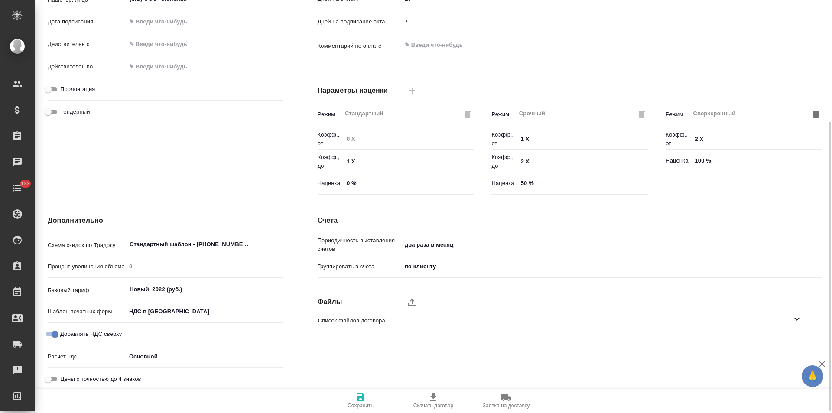
scroll to position [176, 0]
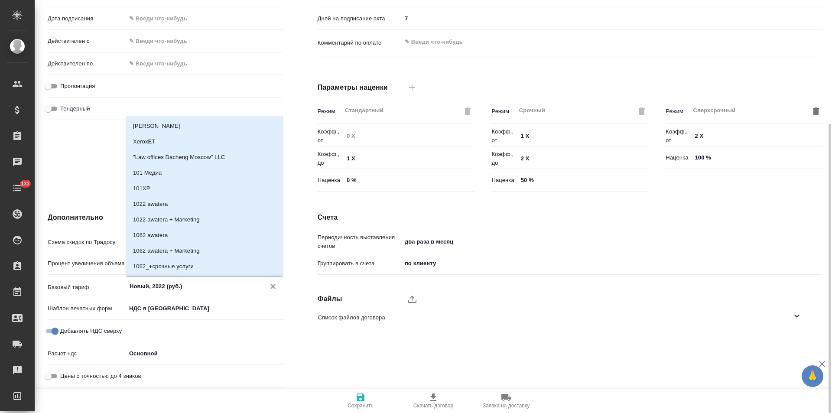
drag, startPoint x: 189, startPoint y: 287, endPoint x: 91, endPoint y: 269, distance: 99.2
click at [91, 269] on div "Схема скидок по Традосу Стандартный шаблон - 30-70-100 - ВЫБЕРИ МЕНЯ! ​ Процент…" at bounding box center [165, 312] width 235 height 158
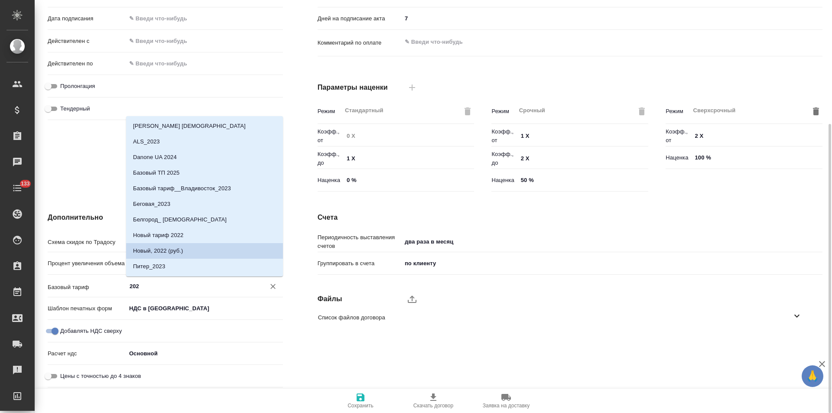
type input "2025"
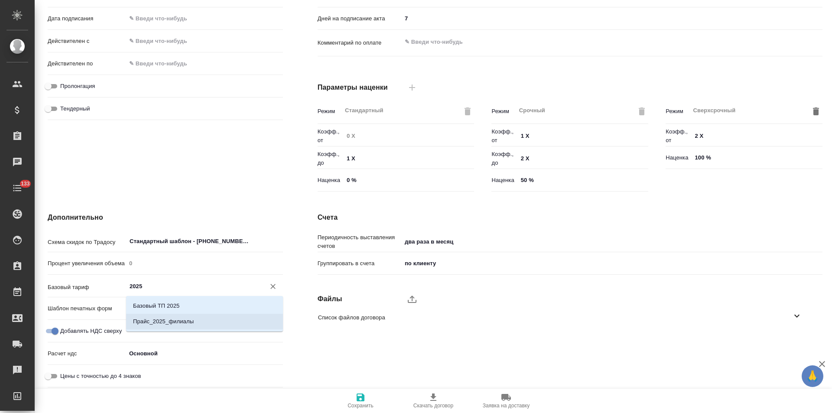
click at [171, 320] on p "Прайс_2025_филиалы" at bounding box center [163, 321] width 61 height 9
type textarea "x"
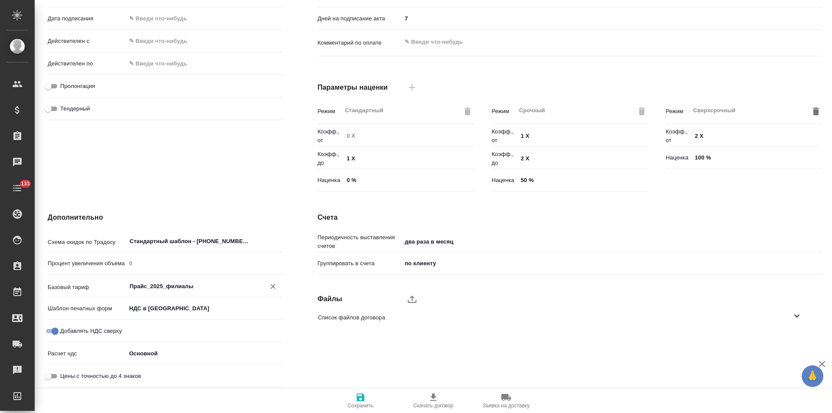
type input "Прайс_2025_филиалы"
click at [362, 399] on icon "button" at bounding box center [361, 398] width 8 height 8
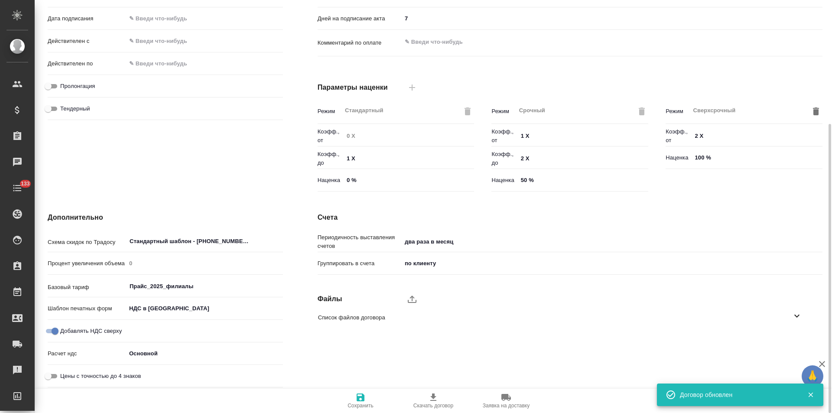
type input "Прайс_2025_филиалы"
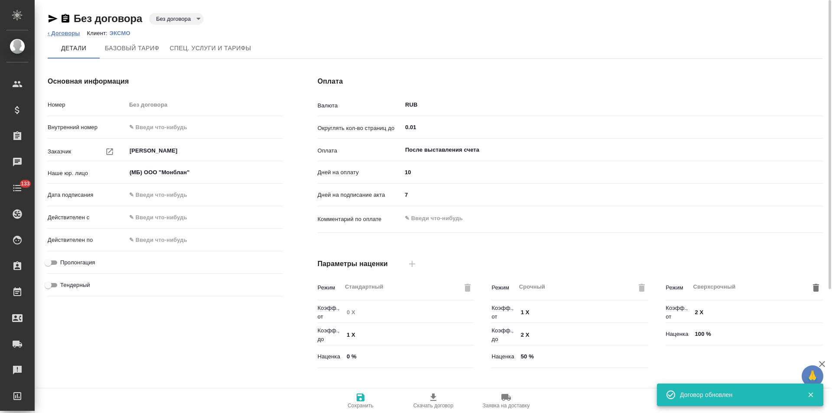
click at [69, 32] on link "‹ Договоры" at bounding box center [64, 33] width 33 height 7
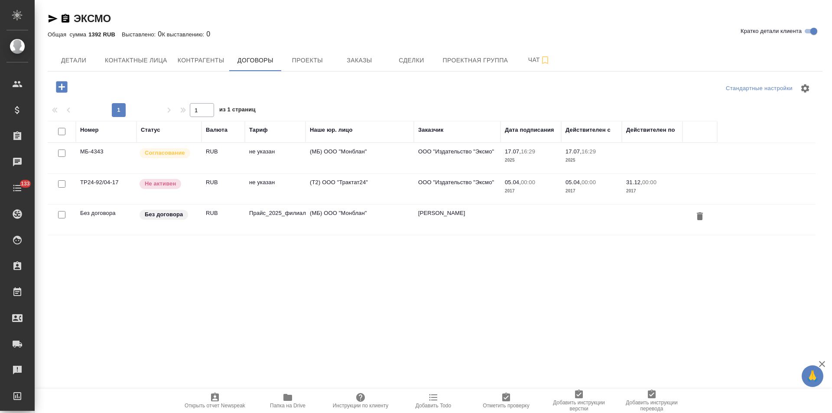
click at [372, 156] on td "(МБ) ООО "Монблан"" at bounding box center [360, 158] width 108 height 30
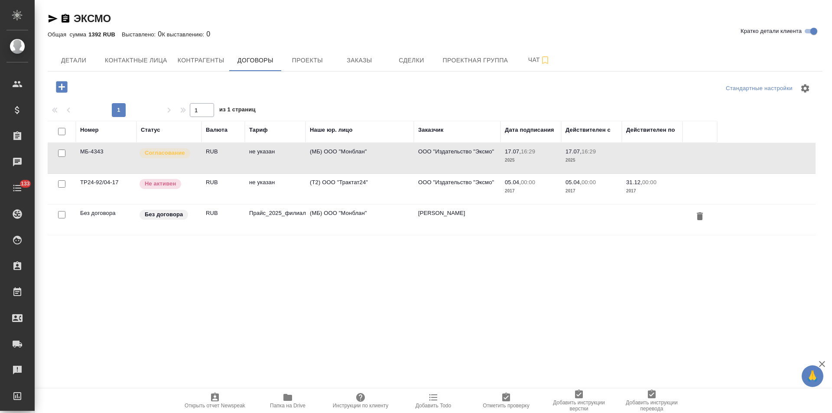
click at [372, 156] on td "(МБ) ООО "Монблан"" at bounding box center [360, 158] width 108 height 30
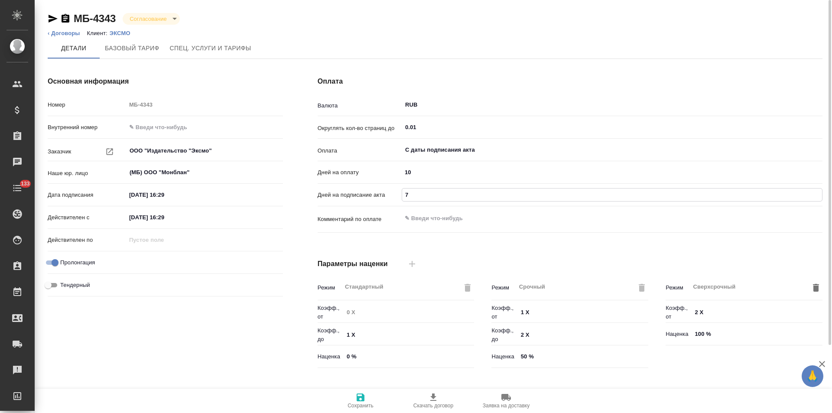
drag, startPoint x: 403, startPoint y: 198, endPoint x: 384, endPoint y: 196, distance: 19.1
click at [384, 199] on div "Дней на подписание акта 7" at bounding box center [570, 194] width 505 height 15
type input "5"
click at [355, 397] on span "Сохранить" at bounding box center [360, 400] width 62 height 16
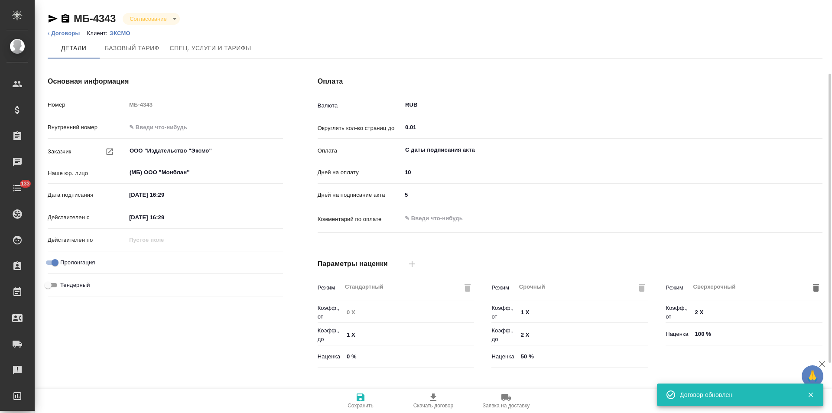
scroll to position [176, 0]
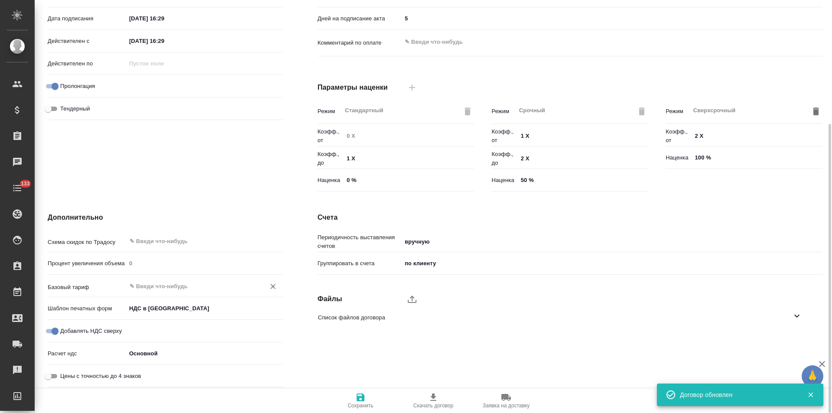
click at [154, 287] on input "text" at bounding box center [190, 286] width 123 height 10
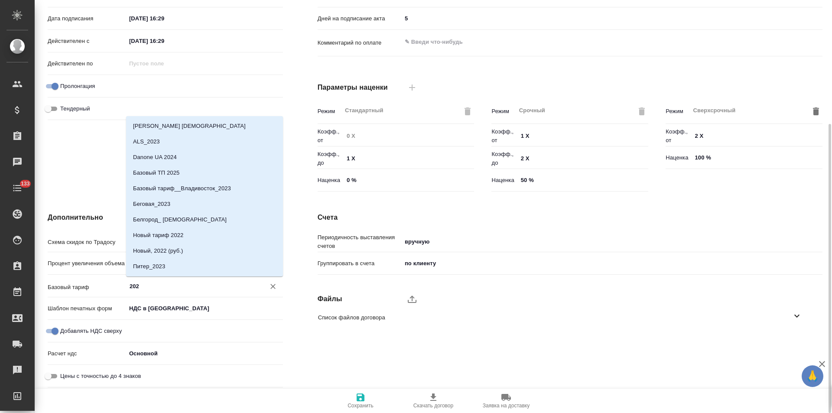
type input "2025"
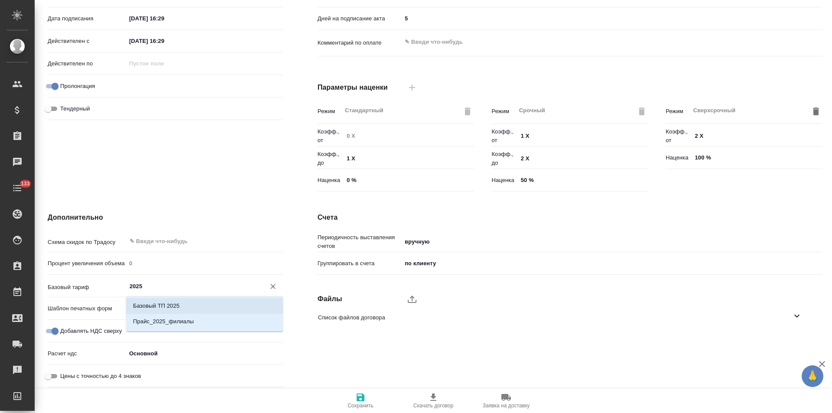
click at [155, 299] on li "Базовый ТП 2025" at bounding box center [204, 306] width 157 height 16
type textarea "x"
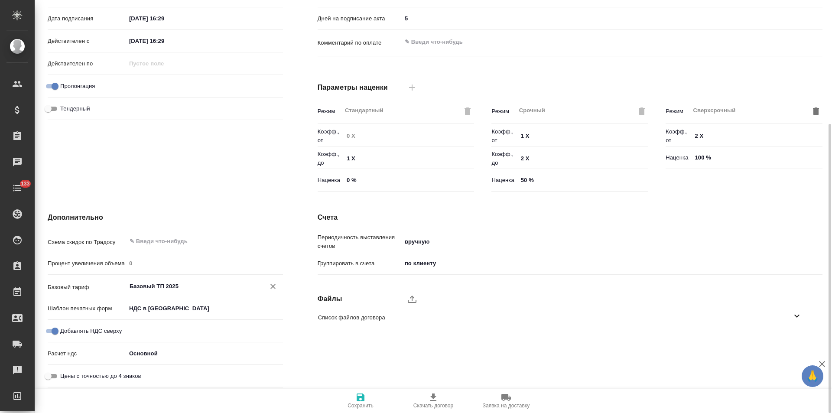
type input "Базовый ТП 2025"
click at [367, 397] on span "Сохранить" at bounding box center [360, 400] width 62 height 16
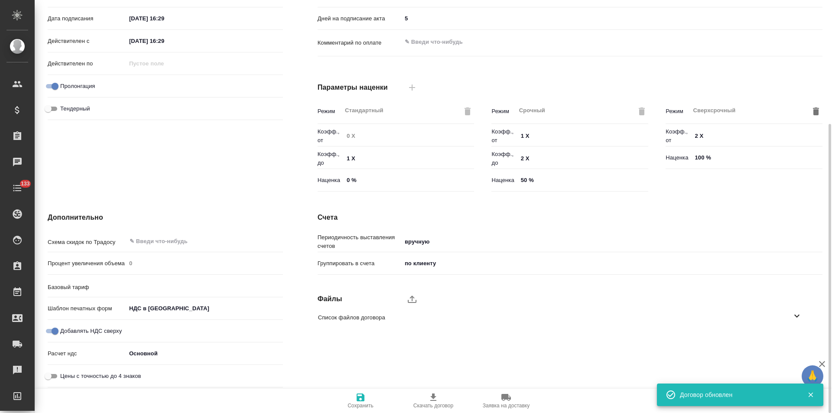
type input "Базовый ТП 2025"
click at [414, 299] on icon "upload" at bounding box center [412, 299] width 10 height 10
click at [0, 0] on input "upload" at bounding box center [0, 0] width 0 height 0
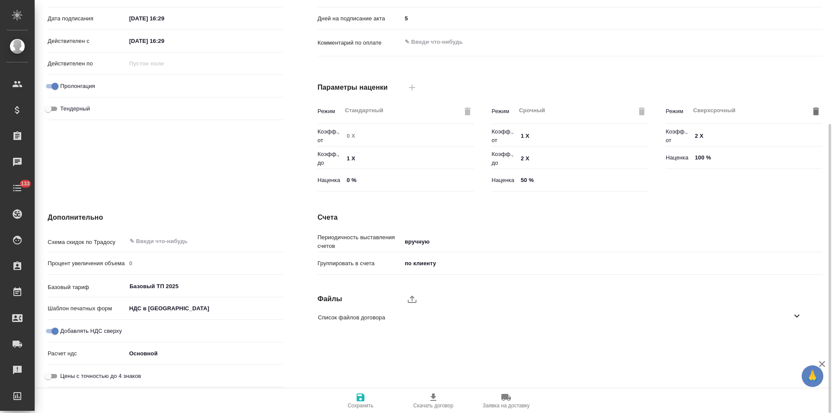
type textarea "x"
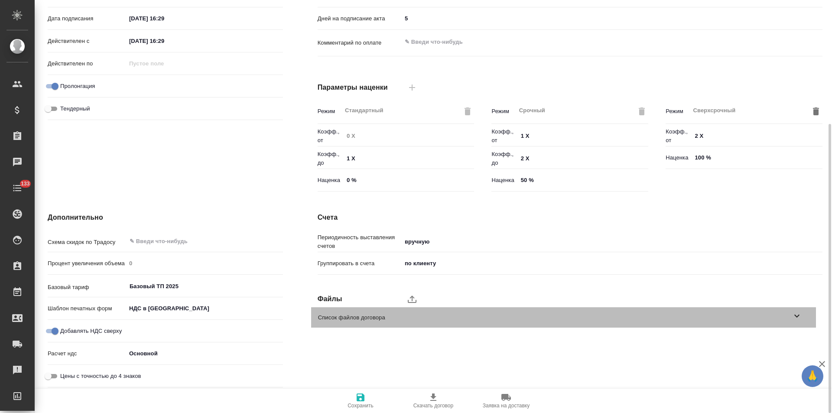
click at [796, 316] on icon at bounding box center [797, 316] width 5 height 3
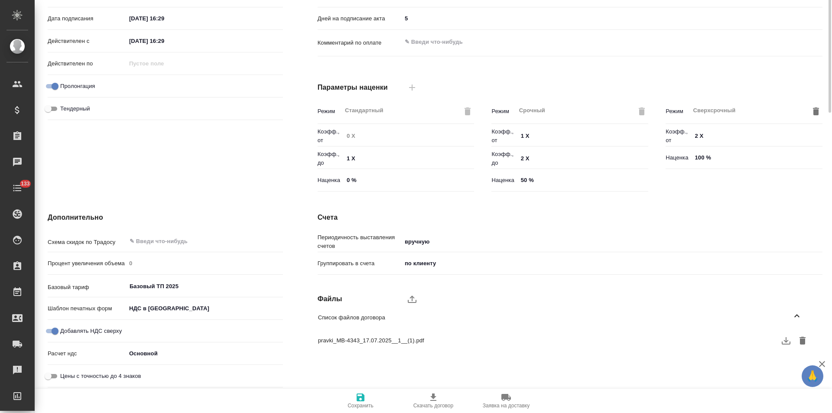
scroll to position [0, 0]
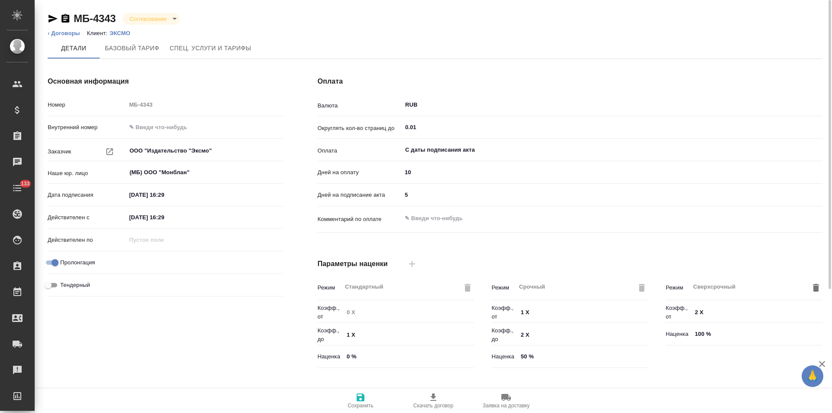
click at [155, 21] on body "🙏 .cls-1 fill:#fff; AWATERA Левченко Юлия Клиенты Спецификации Заказы 0 Чаты 13…" at bounding box center [416, 206] width 832 height 413
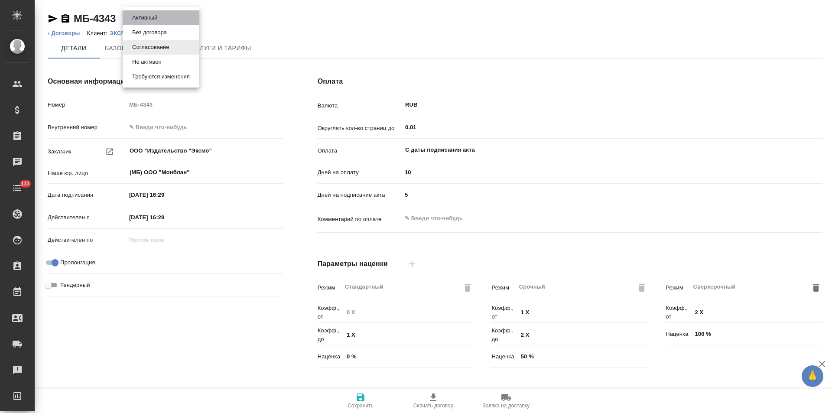
click at [161, 17] on li "Активный" at bounding box center [161, 17] width 77 height 15
type input "Базовый ТП 2025"
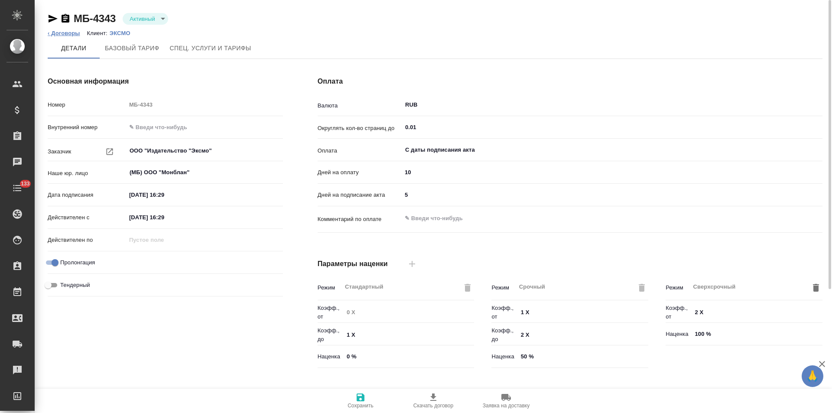
click at [59, 34] on link "‹ Договоры" at bounding box center [64, 33] width 33 height 7
type input "Базовый ТП 2025"
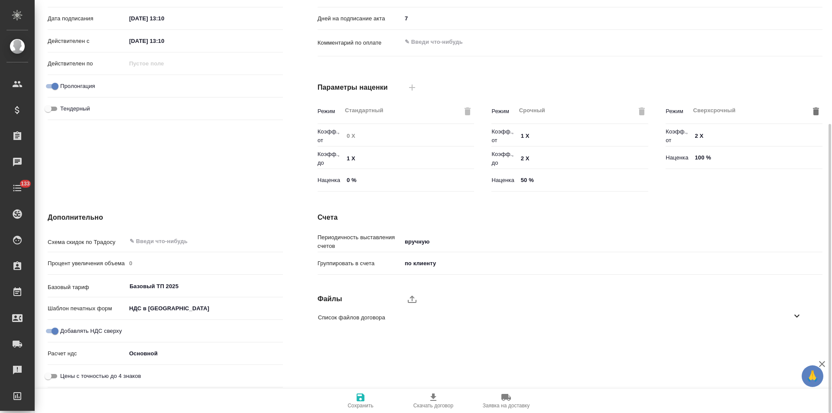
click at [793, 313] on icon at bounding box center [797, 316] width 10 height 10
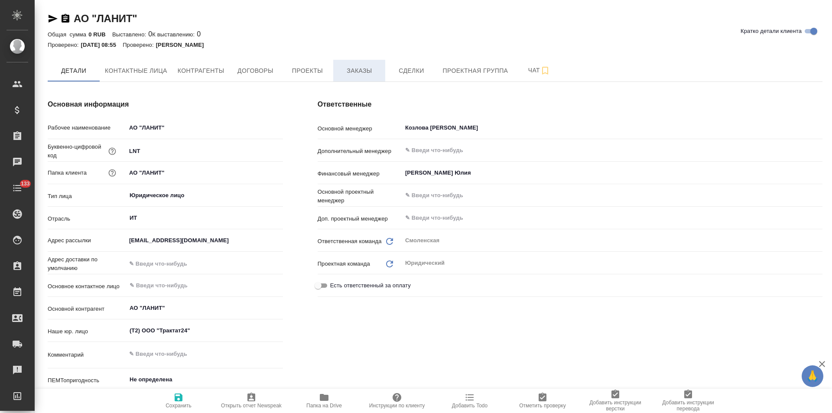
click at [349, 73] on span "Заказы" at bounding box center [360, 70] width 42 height 11
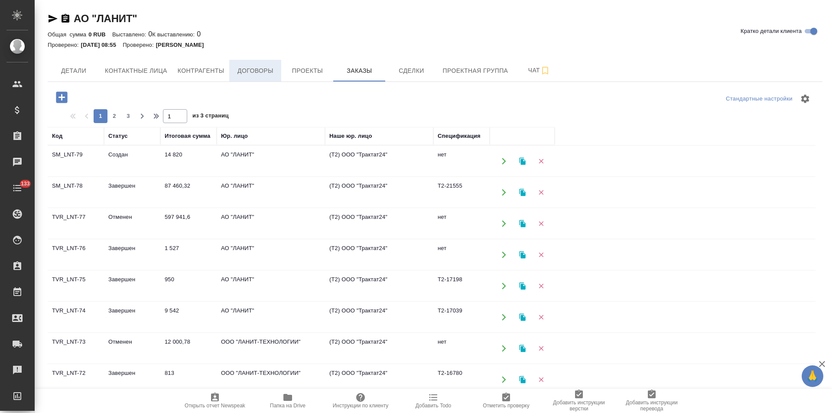
click at [258, 68] on span "Договоры" at bounding box center [256, 70] width 42 height 11
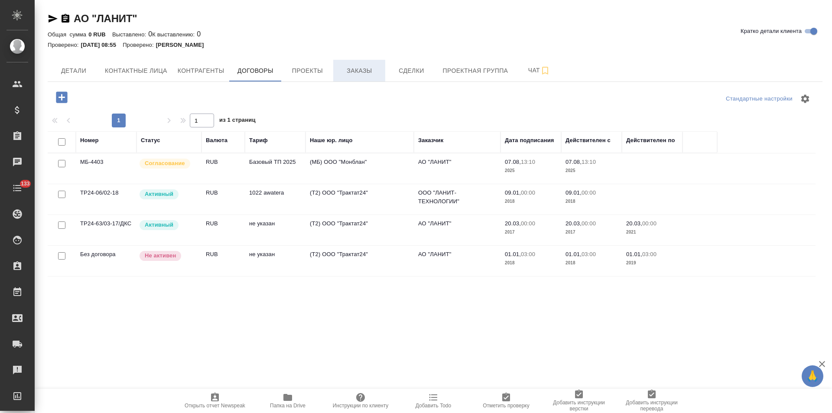
click at [362, 72] on span "Заказы" at bounding box center [360, 70] width 42 height 11
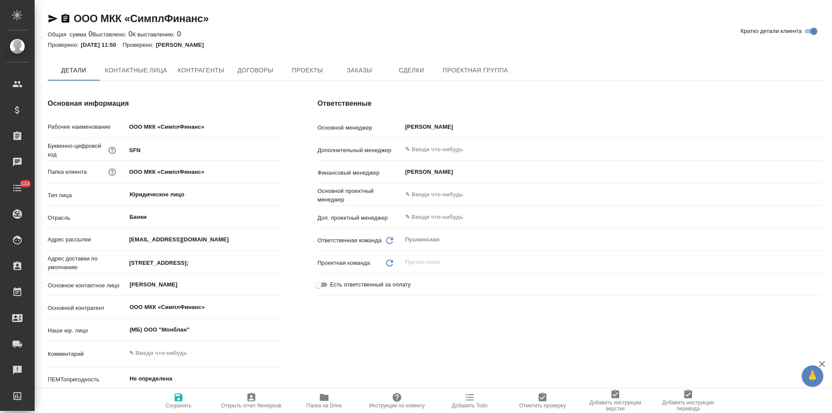
type textarea "x"
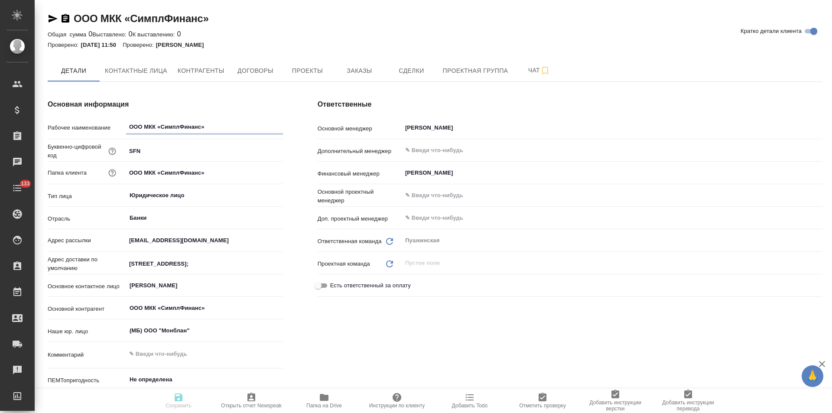
type textarea "x"
click at [265, 65] on span "Договоры" at bounding box center [256, 70] width 42 height 11
type textarea "x"
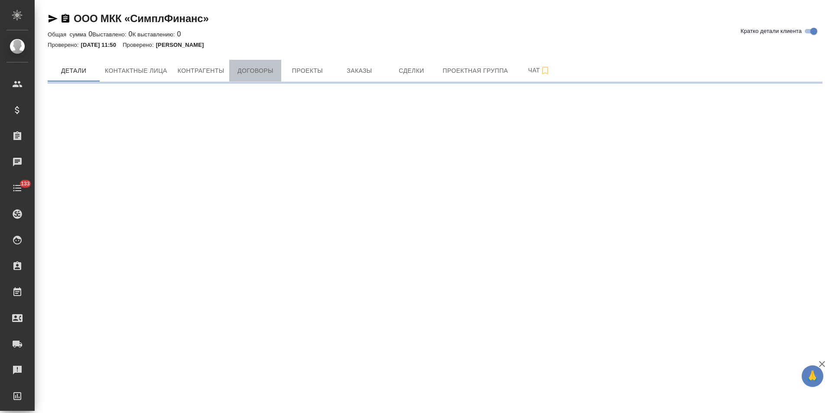
click at [270, 69] on span "Договоры" at bounding box center [256, 70] width 42 height 11
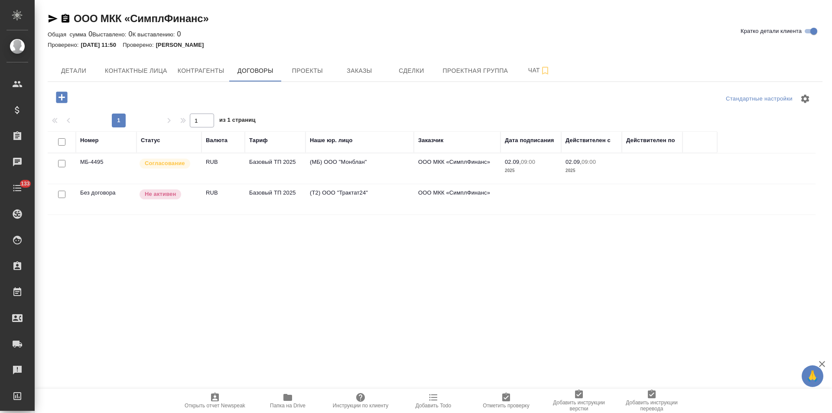
click at [320, 167] on td "(МБ) ООО "Монблан"" at bounding box center [360, 168] width 108 height 30
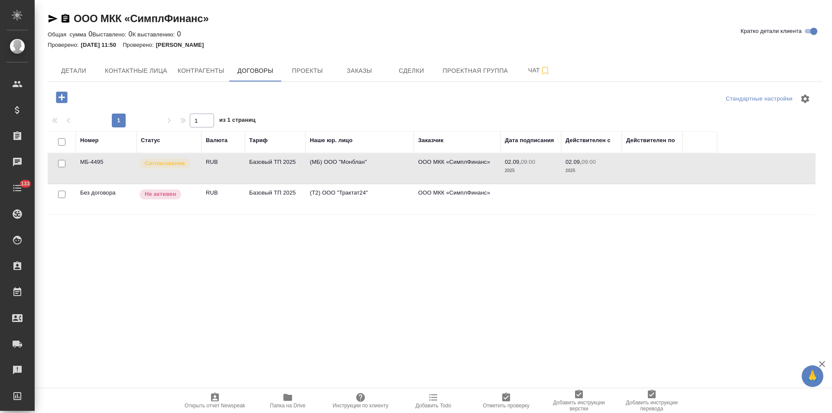
click at [320, 167] on td "(МБ) ООО "Монблан"" at bounding box center [360, 168] width 108 height 30
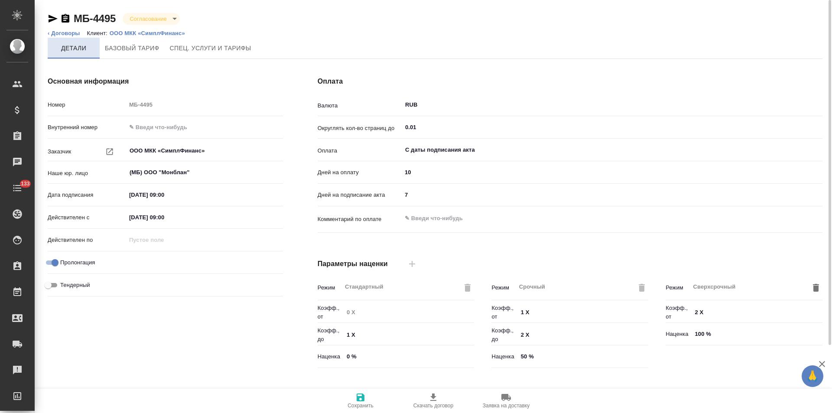
type input "Базовый ТП 2025"
click at [68, 20] on icon "button" at bounding box center [66, 18] width 8 height 9
click at [399, 195] on div "Дней на подписание акта 7" at bounding box center [570, 194] width 505 height 15
type input "5"
click at [365, 407] on span "Сохранить" at bounding box center [361, 406] width 26 height 6
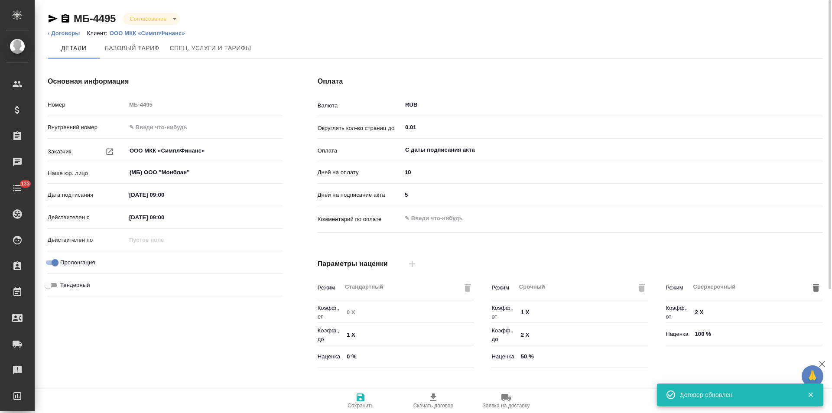
type input "Базовый ТП 2025"
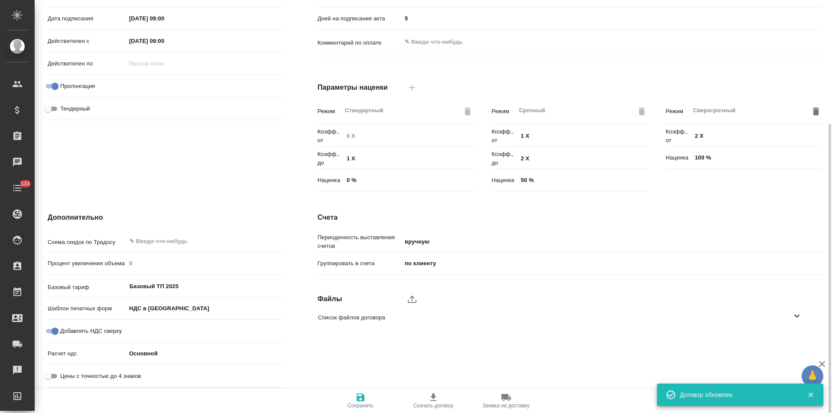
click at [413, 300] on icon "upload" at bounding box center [412, 299] width 10 height 10
click at [0, 0] on input "upload" at bounding box center [0, 0] width 0 height 0
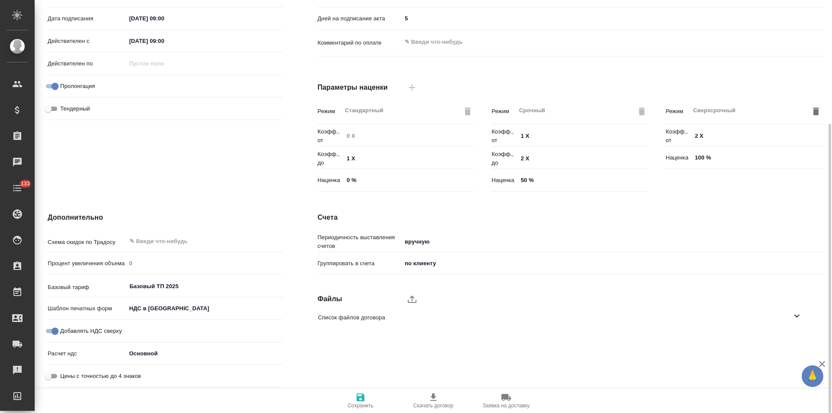
scroll to position [0, 0]
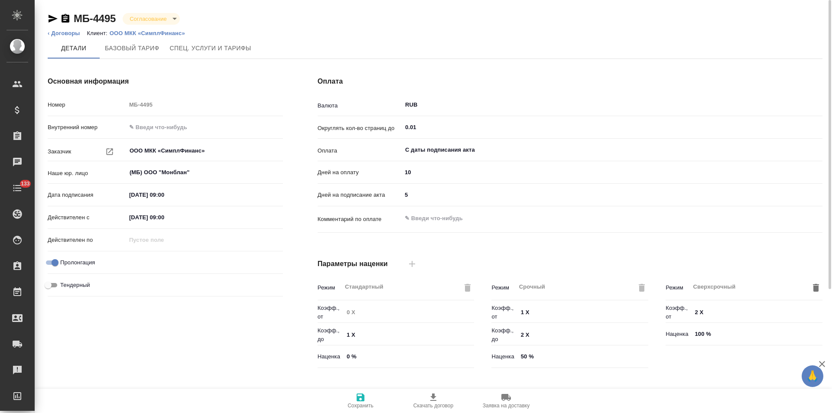
type textarea "x"
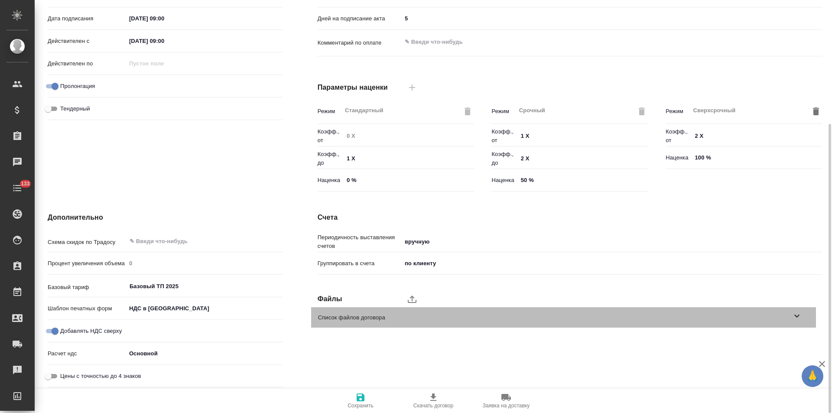
click at [791, 316] on span "Список файлов договора" at bounding box center [555, 317] width 474 height 9
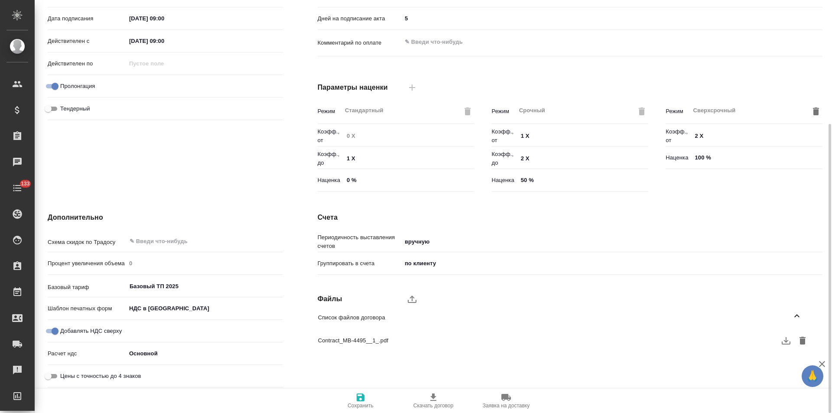
scroll to position [0, 0]
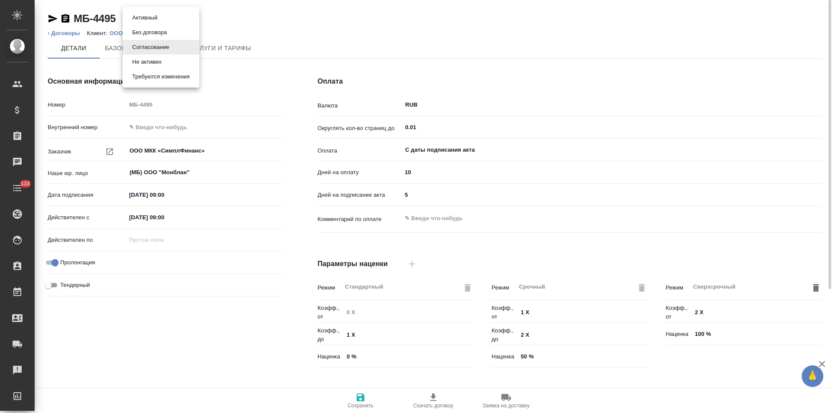
click at [166, 20] on body "🙏 .cls-1 fill:#fff; AWATERA Левченко Юлия Клиенты Спецификации Заказы 0 Чаты 13…" at bounding box center [416, 206] width 832 height 413
click at [157, 17] on button "Активный" at bounding box center [145, 18] width 30 height 10
type input "Базовый ТП 2025"
click at [54, 19] on icon "button" at bounding box center [53, 19] width 9 height 8
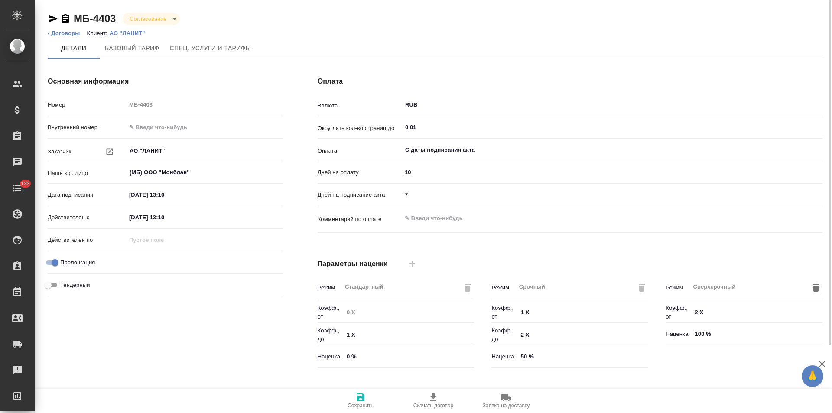
type input "Базовый ТП 2025"
click at [53, 20] on icon "button" at bounding box center [53, 19] width 9 height 8
click at [75, 36] on link "‹ Договоры" at bounding box center [64, 33] width 33 height 7
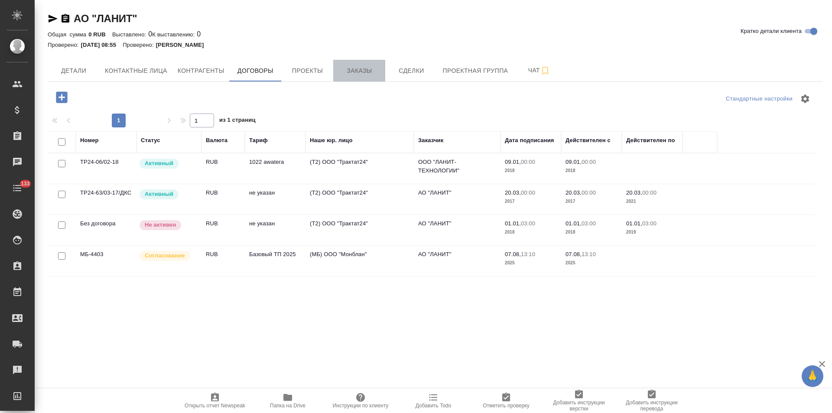
click at [365, 78] on button "Заказы" at bounding box center [359, 71] width 52 height 22
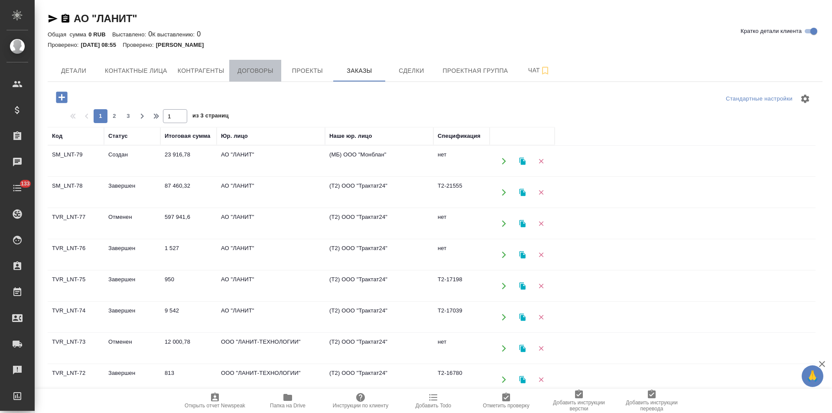
click at [256, 74] on span "Договоры" at bounding box center [256, 70] width 42 height 11
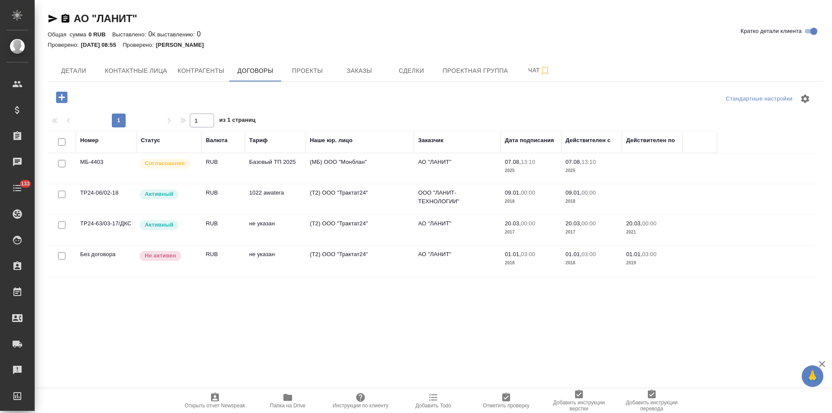
click at [440, 231] on td "АО "ЛАНИТ"" at bounding box center [457, 230] width 87 height 30
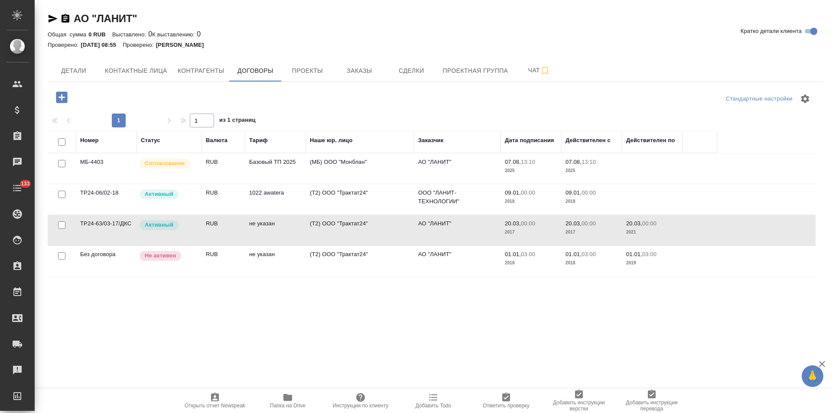
click at [211, 169] on td "RUB" at bounding box center [223, 168] width 43 height 30
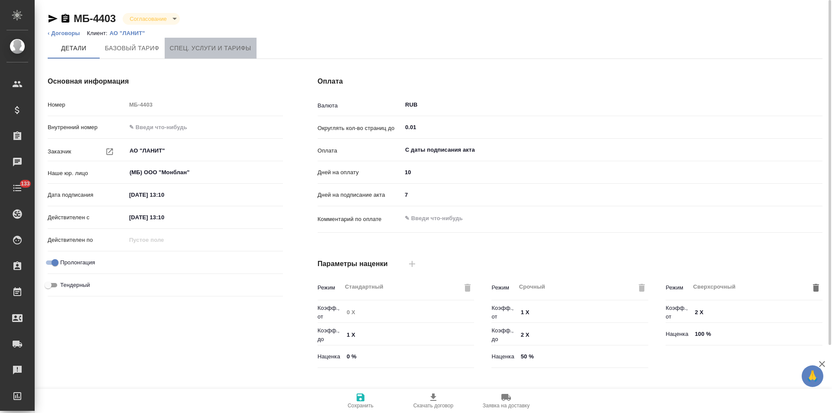
click at [186, 52] on span "Спец. услуги и тарифы" at bounding box center [210, 48] width 81 height 11
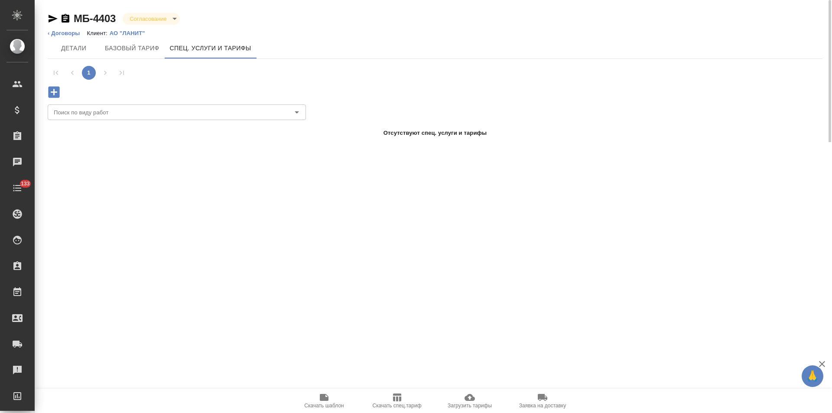
click at [55, 92] on icon "button" at bounding box center [53, 92] width 15 height 15
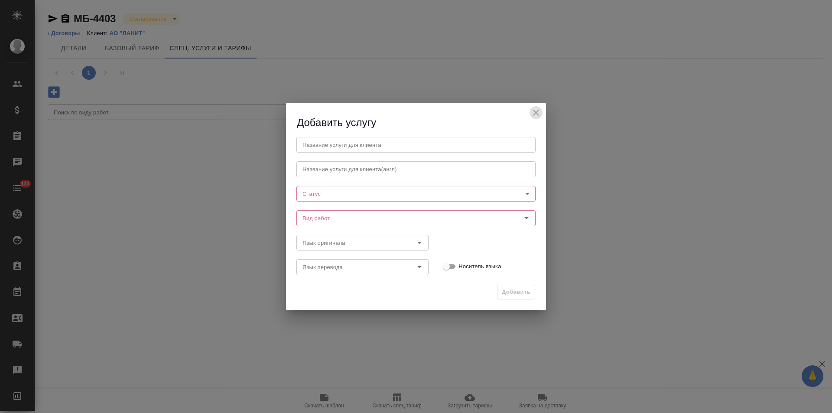
click at [538, 111] on icon "close" at bounding box center [536, 113] width 6 height 6
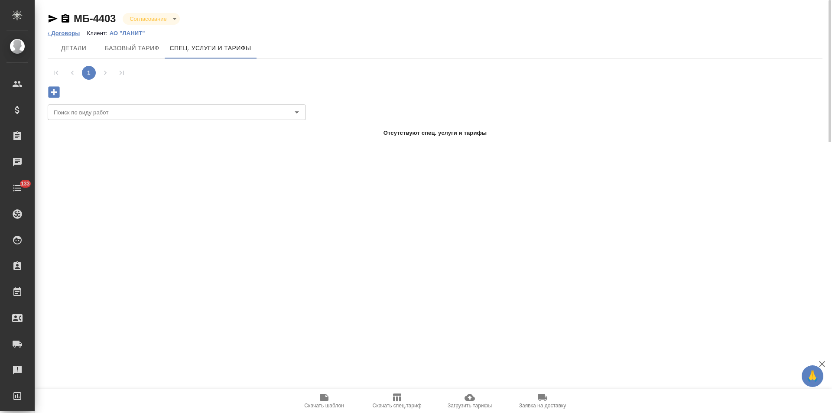
click at [52, 33] on link "‹ Договоры" at bounding box center [64, 33] width 33 height 7
